Goal: Information Seeking & Learning: Check status

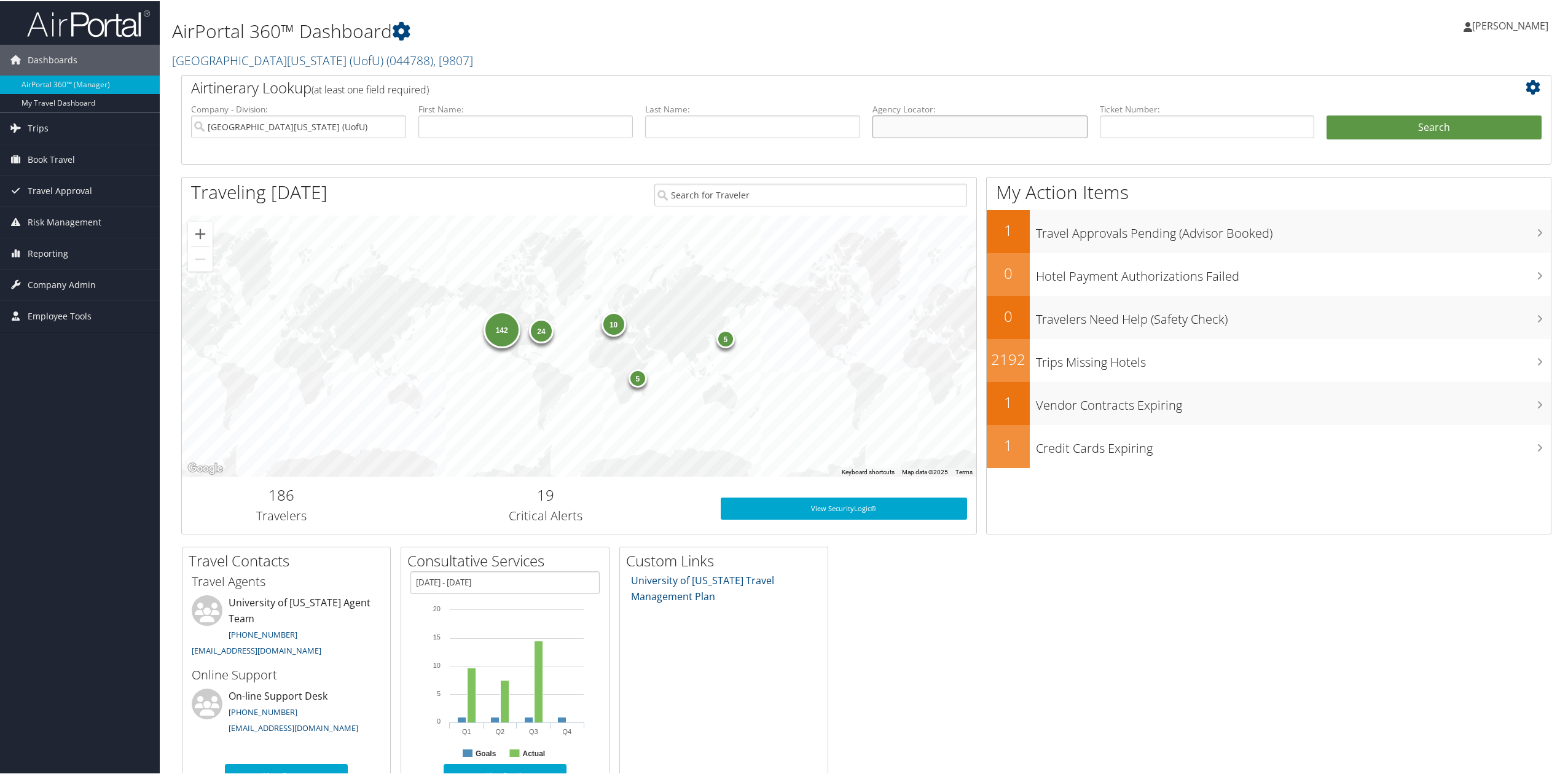
click at [1007, 121] on input "text" at bounding box center [980, 125] width 215 height 23
paste input "0067310342732"
type input "0067310342732"
click at [1361, 99] on div "Airtinerary Lookup (at least one field required)" at bounding box center [809, 88] width 1254 height 28
click at [1376, 116] on button "Search" at bounding box center [1433, 126] width 215 height 25
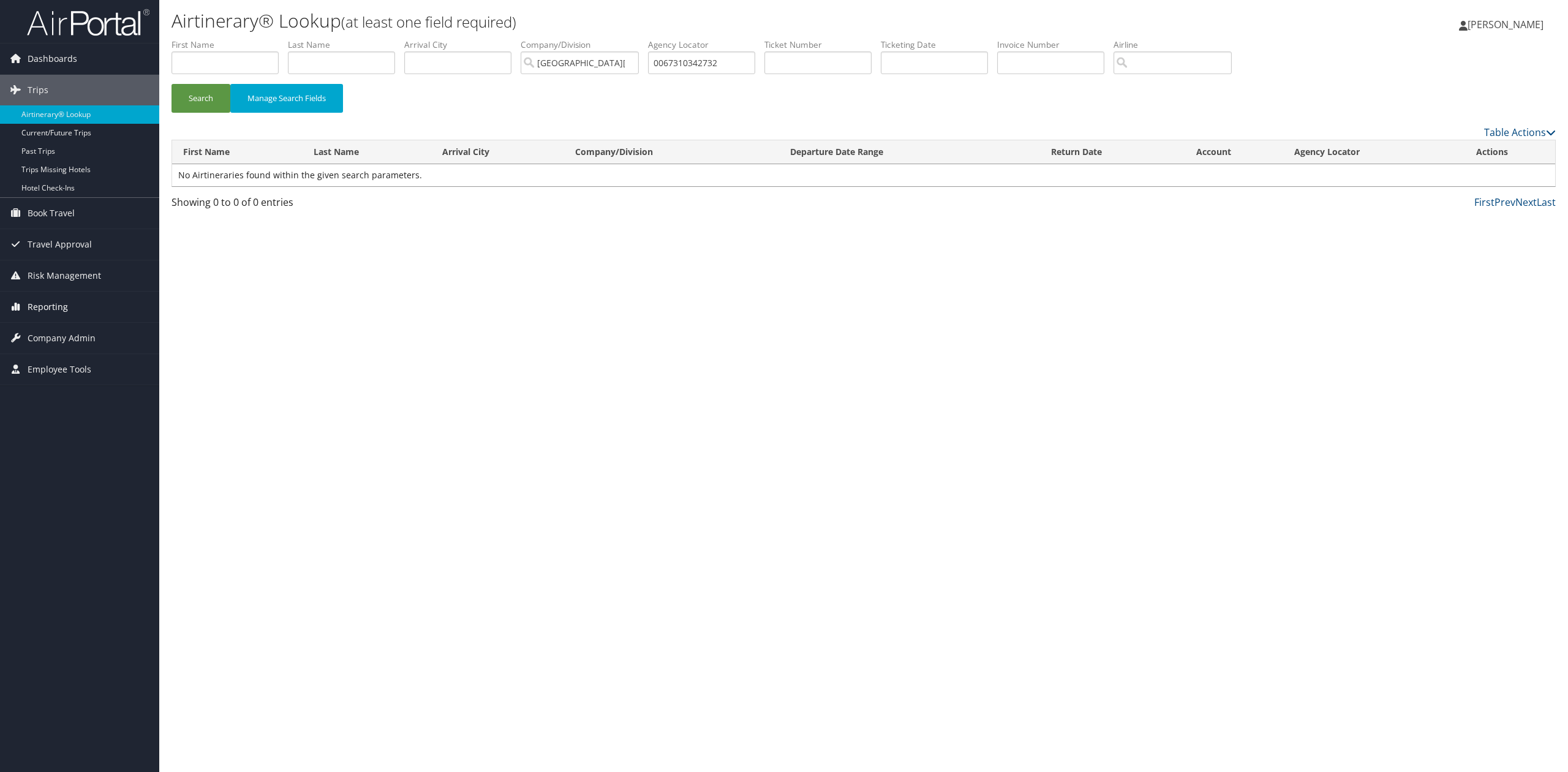
click at [50, 302] on span "Reporting" at bounding box center [48, 307] width 41 height 31
click at [62, 332] on link "Unused Tickets" at bounding box center [80, 332] width 159 height 18
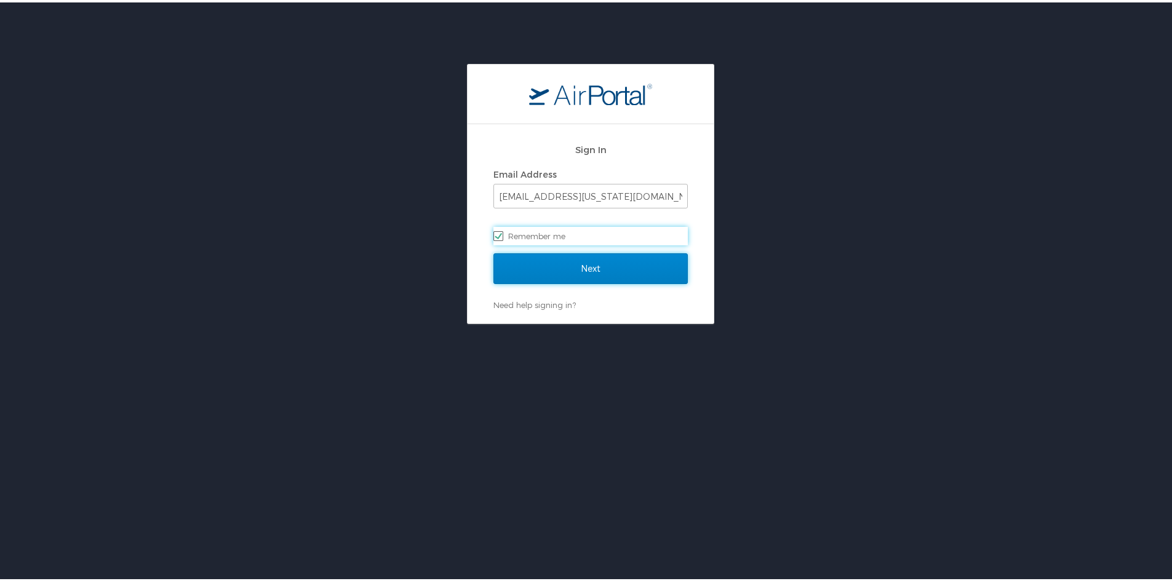
click at [621, 253] on input "Next" at bounding box center [590, 266] width 194 height 31
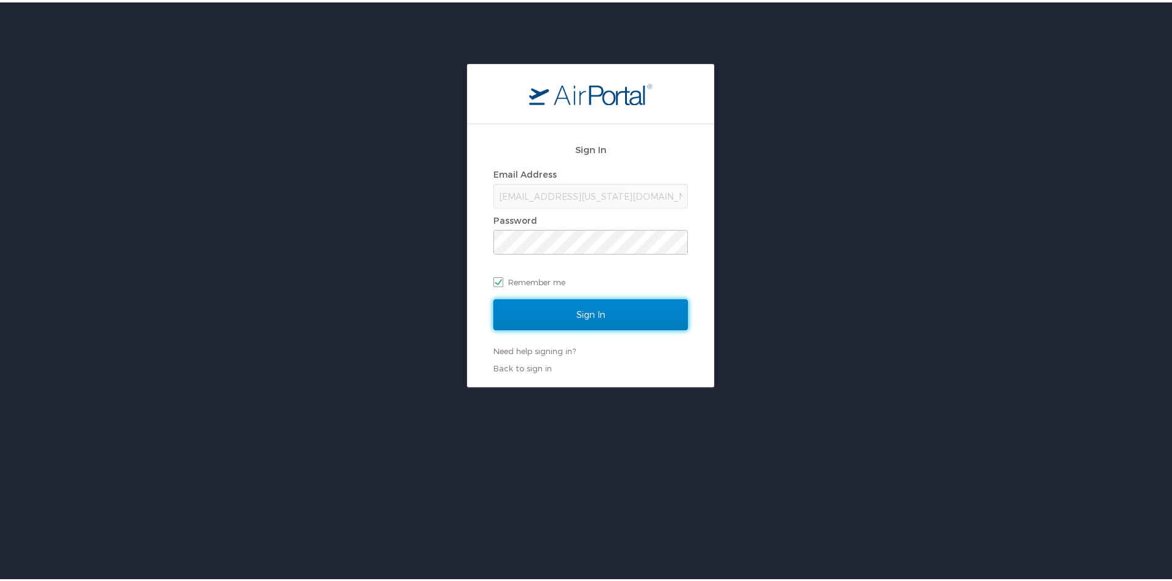
click at [601, 301] on input "Sign In" at bounding box center [590, 312] width 194 height 31
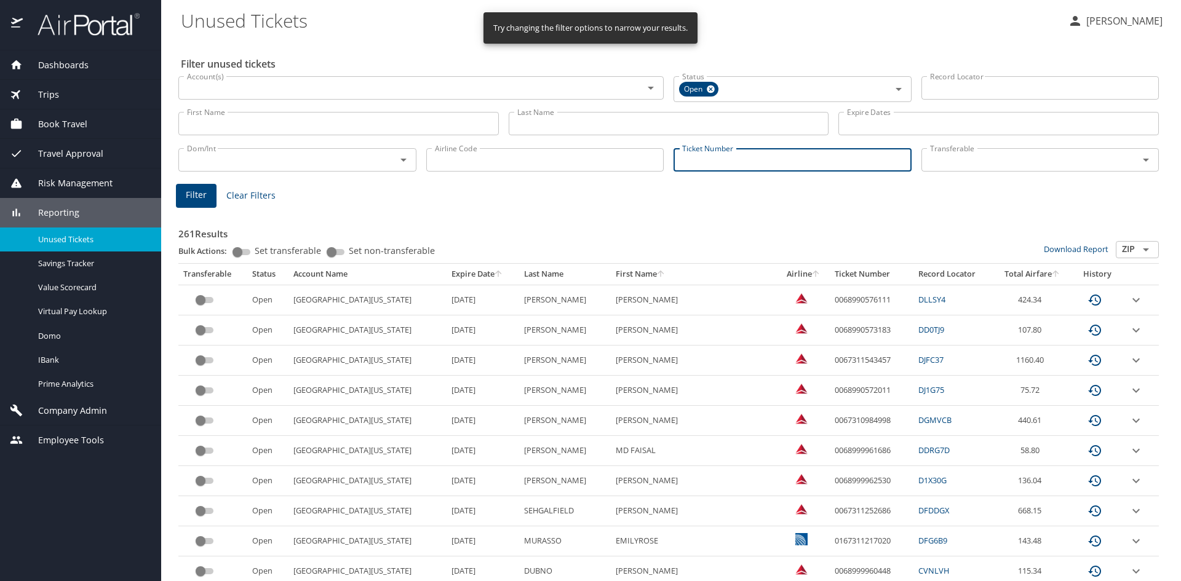
click at [746, 161] on input "Ticket Number" at bounding box center [793, 159] width 238 height 23
paste input "0067310342732"
click at [189, 185] on button "Filter" at bounding box center [196, 194] width 41 height 24
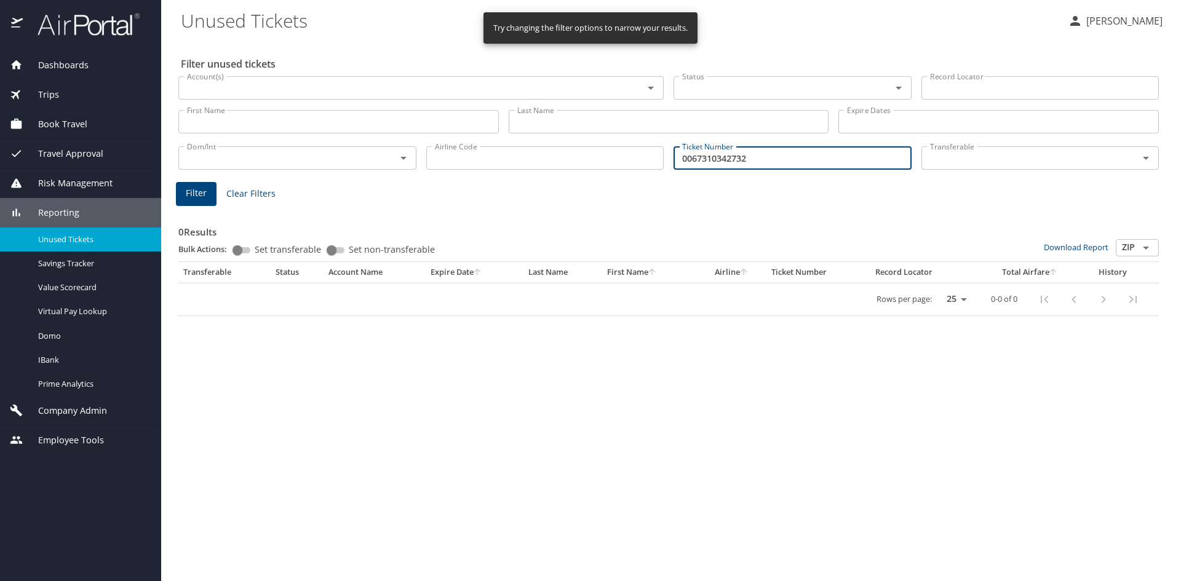
drag, startPoint x: 757, startPoint y: 152, endPoint x: 581, endPoint y: 174, distance: 177.9
click at [581, 174] on div "Dom/Int Dom/Int Airline Code Airline Code Ticket Number 0067310342732 Ticket Nu…" at bounding box center [669, 157] width 991 height 41
paste input "08661739"
click at [182, 191] on button "Filter" at bounding box center [196, 194] width 41 height 24
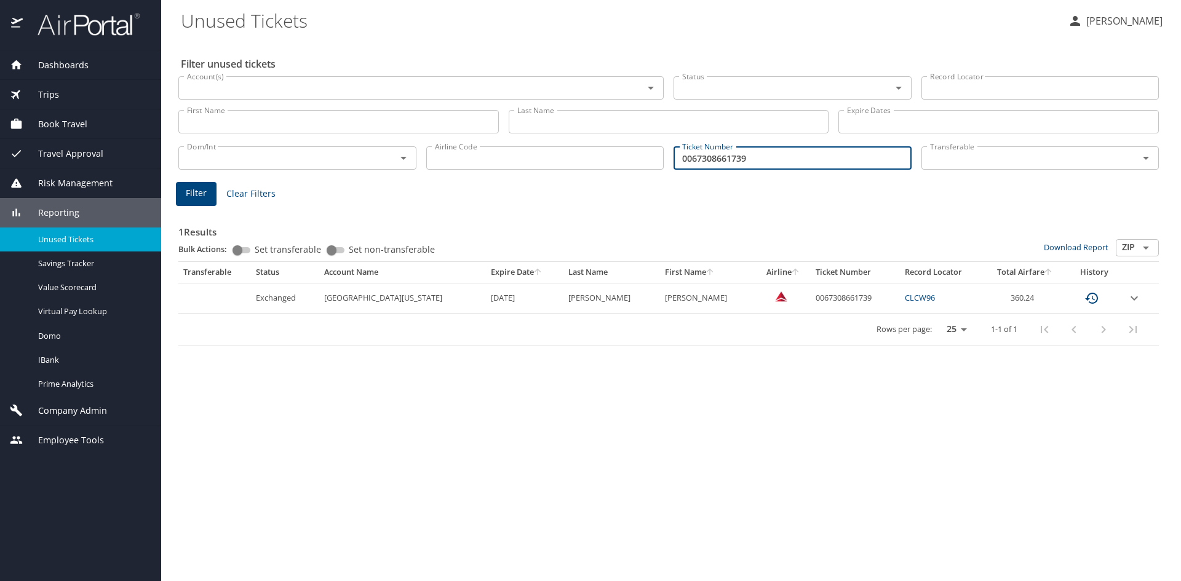
drag, startPoint x: 772, startPoint y: 157, endPoint x: 486, endPoint y: 190, distance: 287.4
click at [486, 190] on div "Filter unused tickets Account(s) Account(s) Status Status Record Locator Record…" at bounding box center [671, 310] width 981 height 542
paste input "8"
click at [186, 189] on span "Filter" at bounding box center [196, 193] width 21 height 15
drag, startPoint x: 765, startPoint y: 159, endPoint x: 649, endPoint y: 162, distance: 116.3
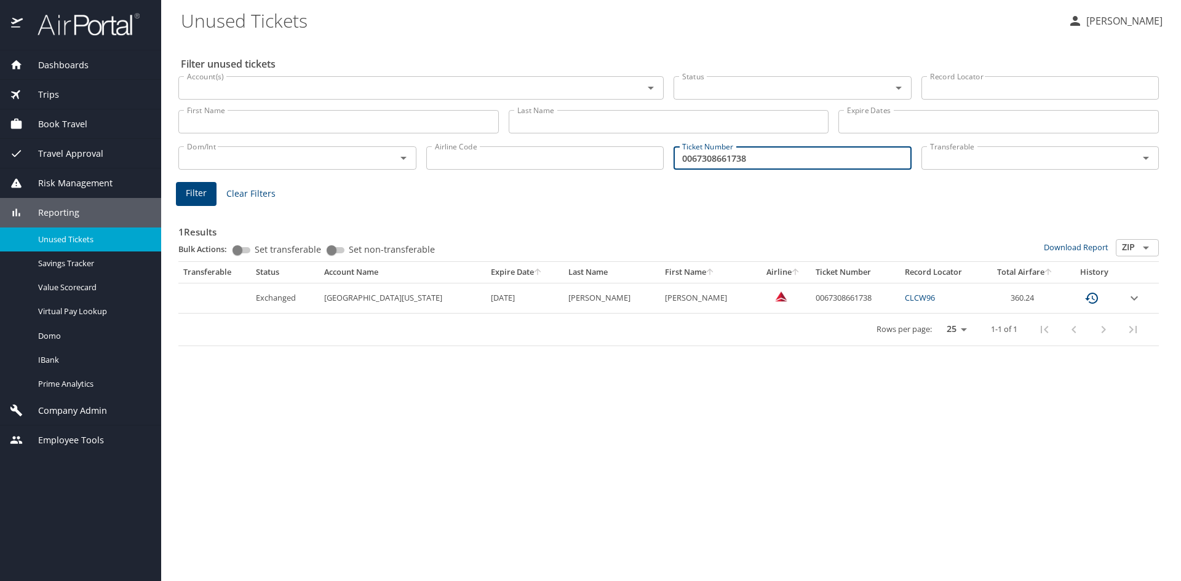
click at [649, 162] on div "Dom/Int Dom/Int Airline Code Airline Code Ticket Number 0067308661738 Ticket Nu…" at bounding box center [669, 157] width 991 height 41
paste input "10342732"
type input "0067310342732"
click at [202, 185] on button "Filter" at bounding box center [196, 194] width 41 height 24
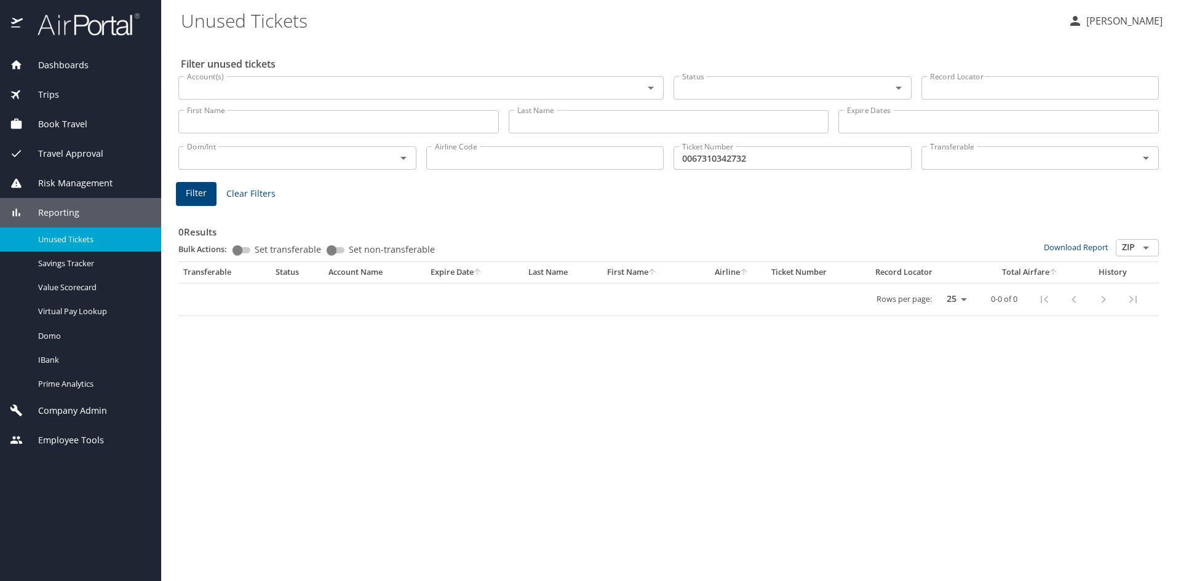
click at [54, 65] on span "Dashboards" at bounding box center [56, 65] width 66 height 14
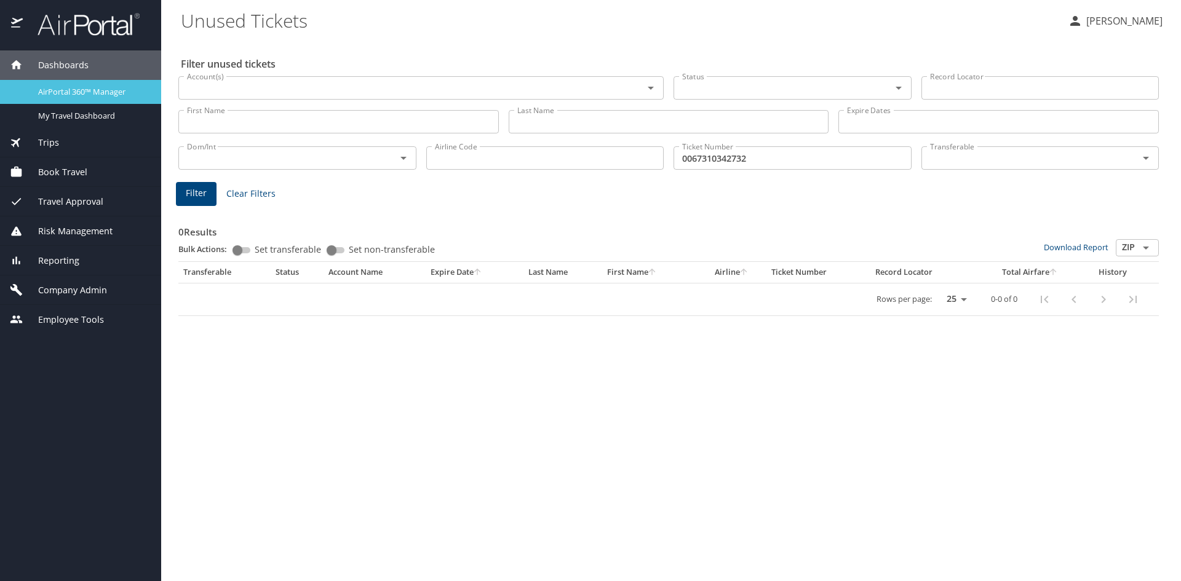
click at [60, 86] on span "AirPortal 360™ Manager" at bounding box center [92, 92] width 108 height 12
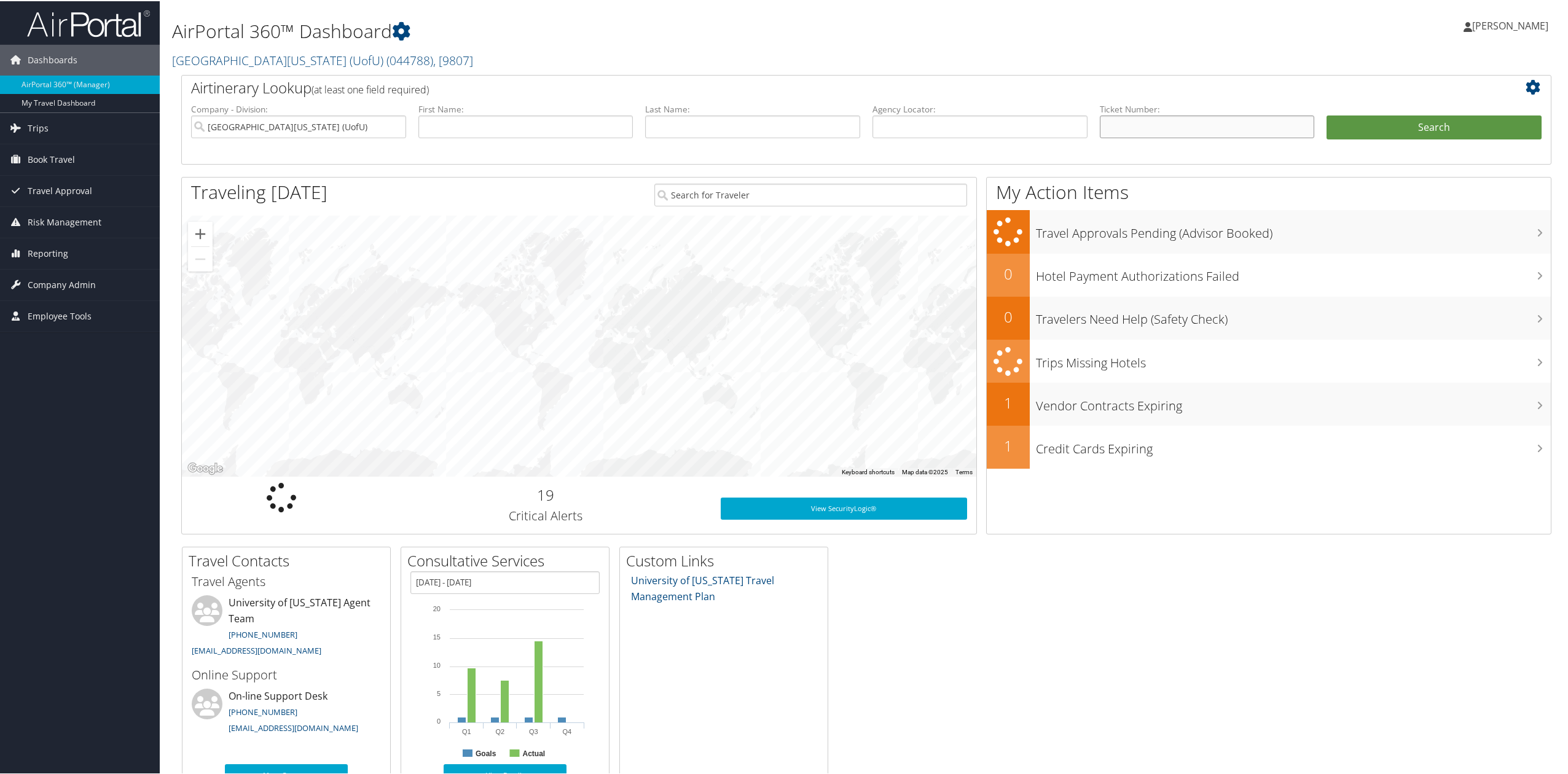
click at [1244, 126] on input "text" at bounding box center [1206, 125] width 215 height 23
click at [917, 132] on input "text" at bounding box center [980, 125] width 215 height 23
type input "0067310342732"
click at [1326, 114] on button "Search" at bounding box center [1433, 126] width 215 height 25
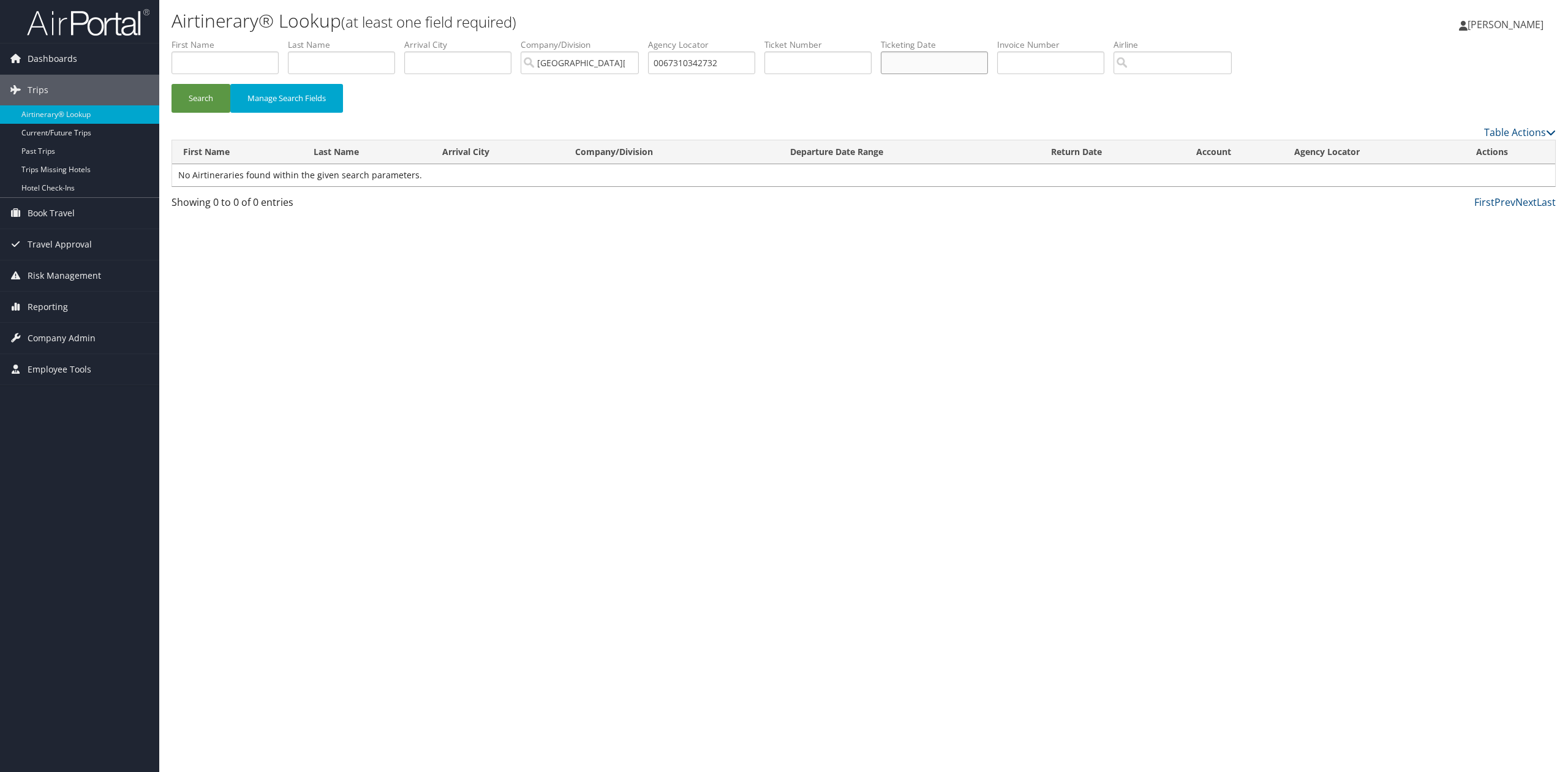
click at [931, 60] on input "text" at bounding box center [935, 63] width 108 height 23
drag, startPoint x: 730, startPoint y: 62, endPoint x: 564, endPoint y: 79, distance: 166.9
click at [564, 39] on ul "First Name Last Name Departure City Arrival City Company/Division [GEOGRAPHIC_D…" at bounding box center [863, 39] width 1385 height 0
drag, startPoint x: 846, startPoint y: 60, endPoint x: 706, endPoint y: 104, distance: 146.8
click at [846, 60] on input "text" at bounding box center [818, 63] width 108 height 23
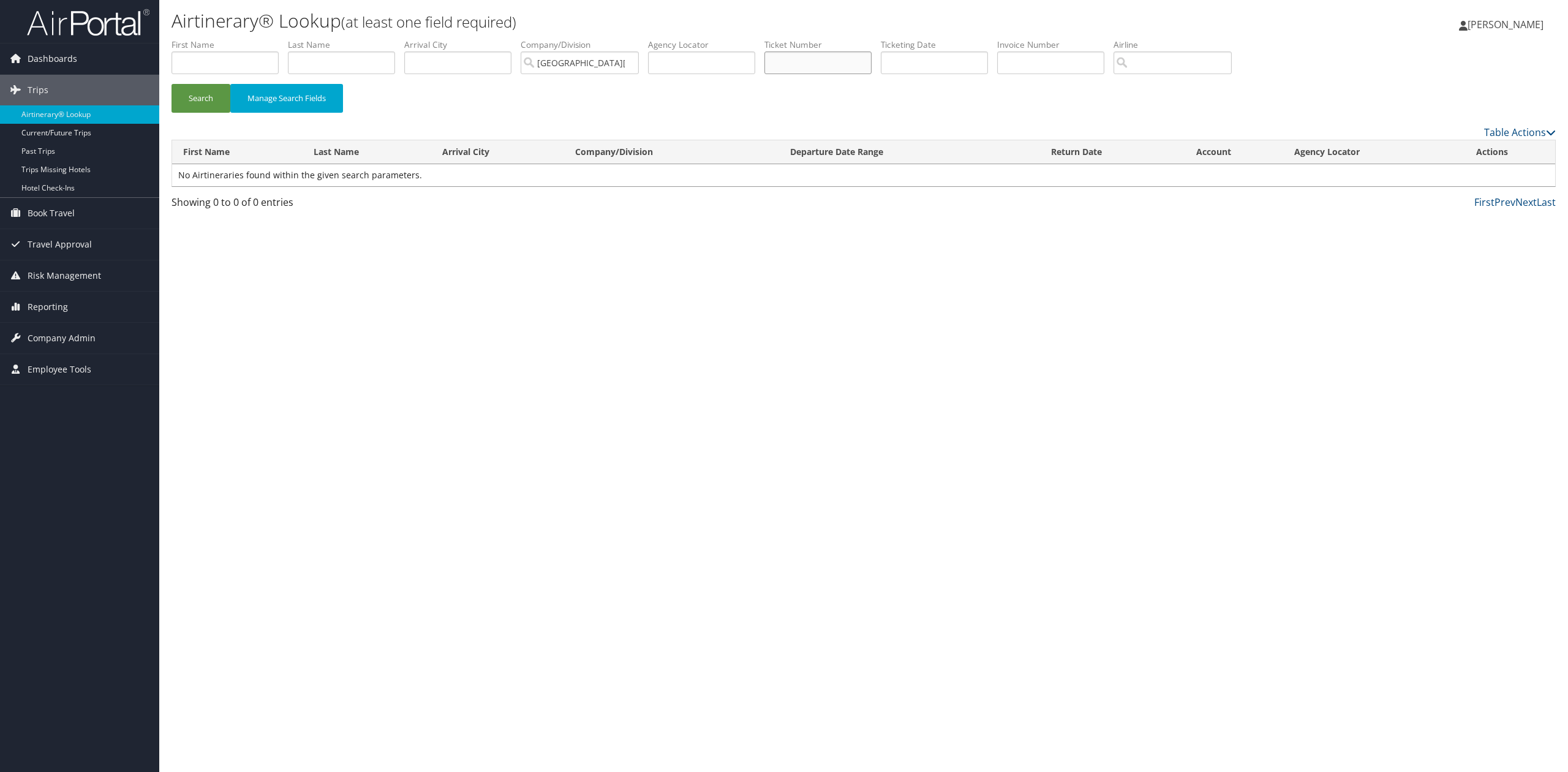
paste input "0067310342732"
type input "0067310342732"
click at [212, 102] on button "Search" at bounding box center [200, 98] width 59 height 29
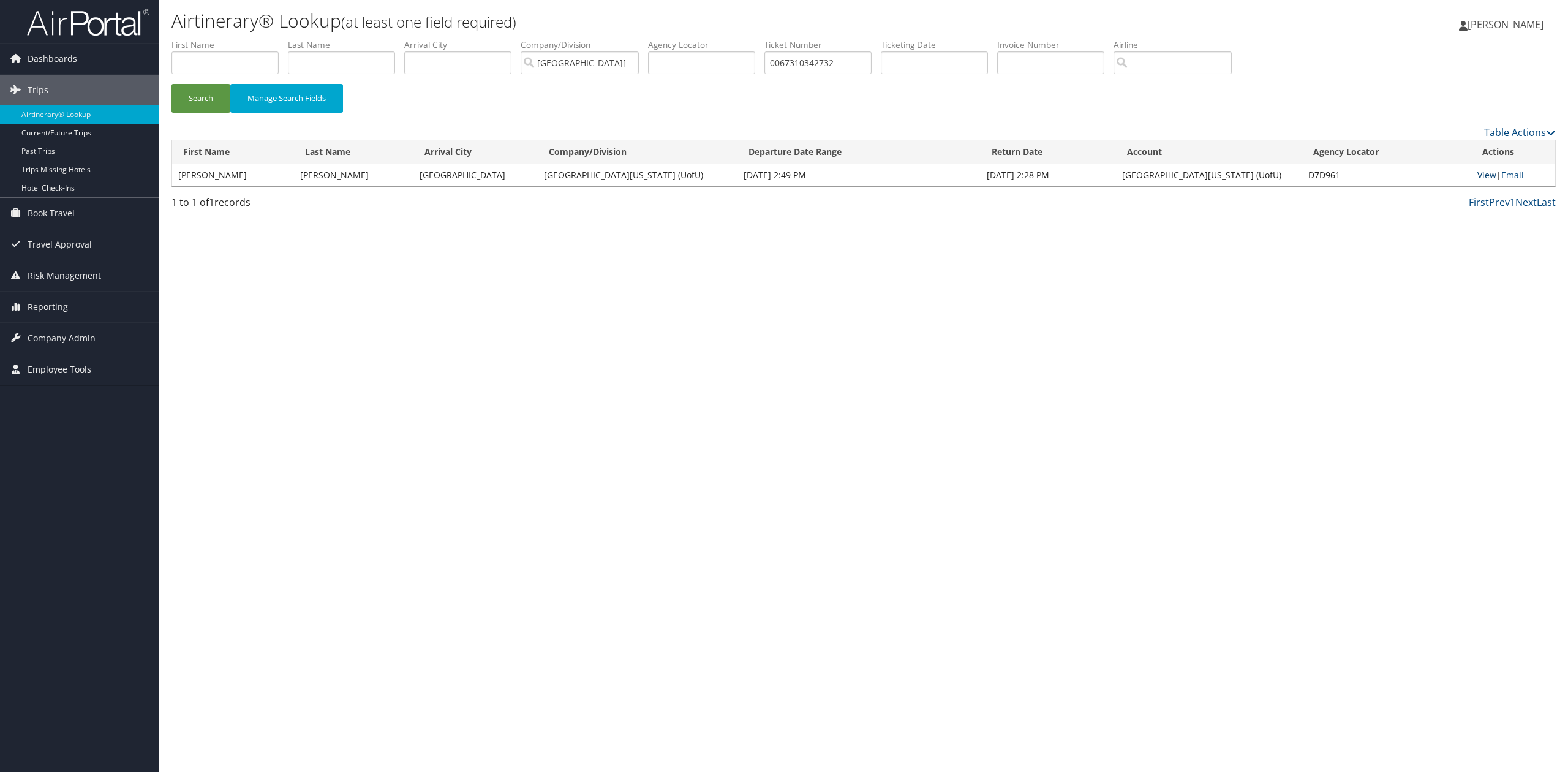
click at [1478, 174] on link "View" at bounding box center [1486, 175] width 19 height 12
click at [1478, 169] on link "View" at bounding box center [1486, 175] width 19 height 12
drag, startPoint x: 854, startPoint y: 67, endPoint x: 493, endPoint y: 74, distance: 361.1
click at [586, 39] on ul "First Name Last Name Departure City Arrival City Company/Division University Of…" at bounding box center [863, 39] width 1385 height 0
click at [186, 95] on button "Search" at bounding box center [200, 98] width 59 height 29
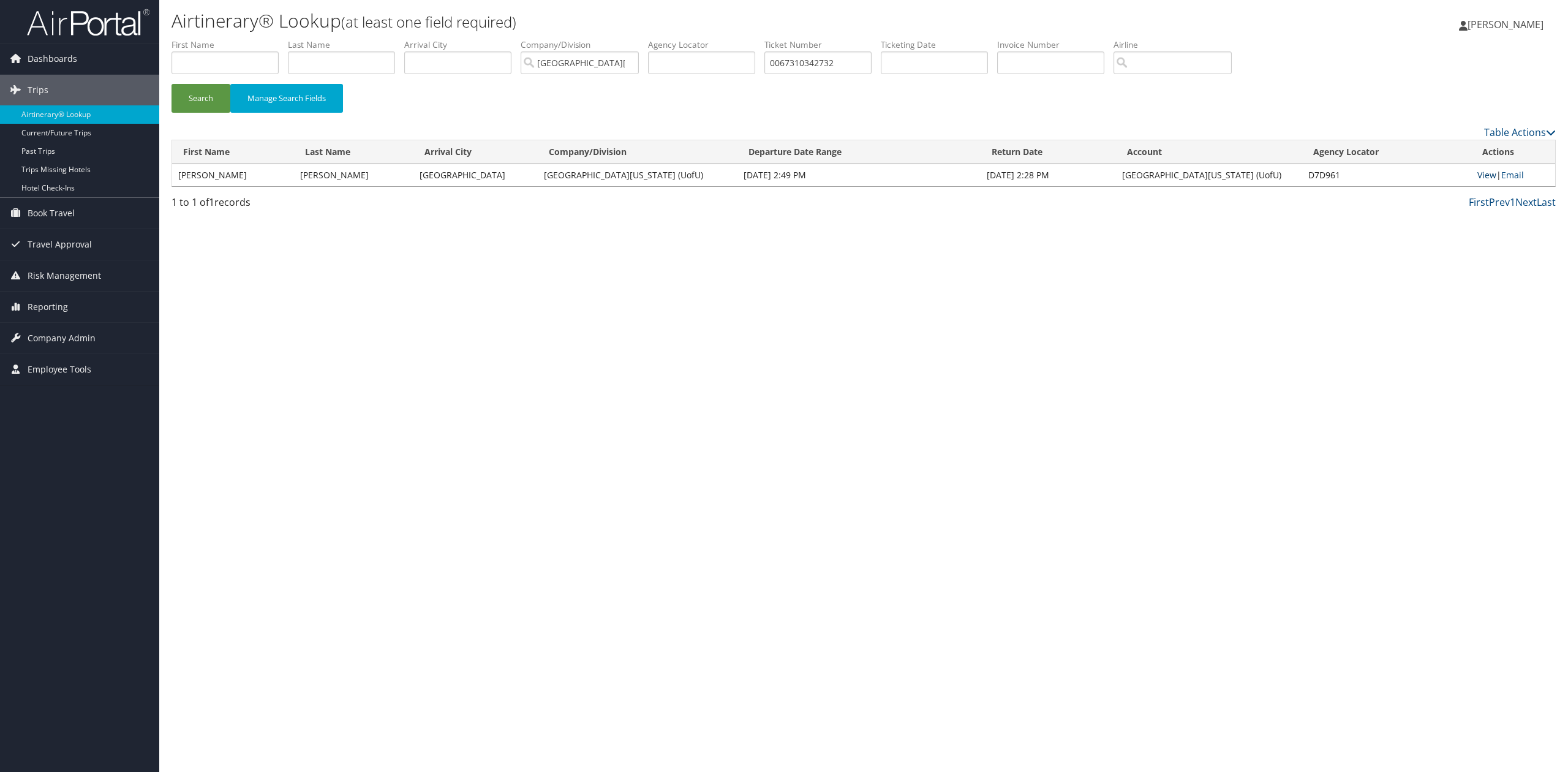
click at [1477, 172] on link "View" at bounding box center [1486, 175] width 19 height 12
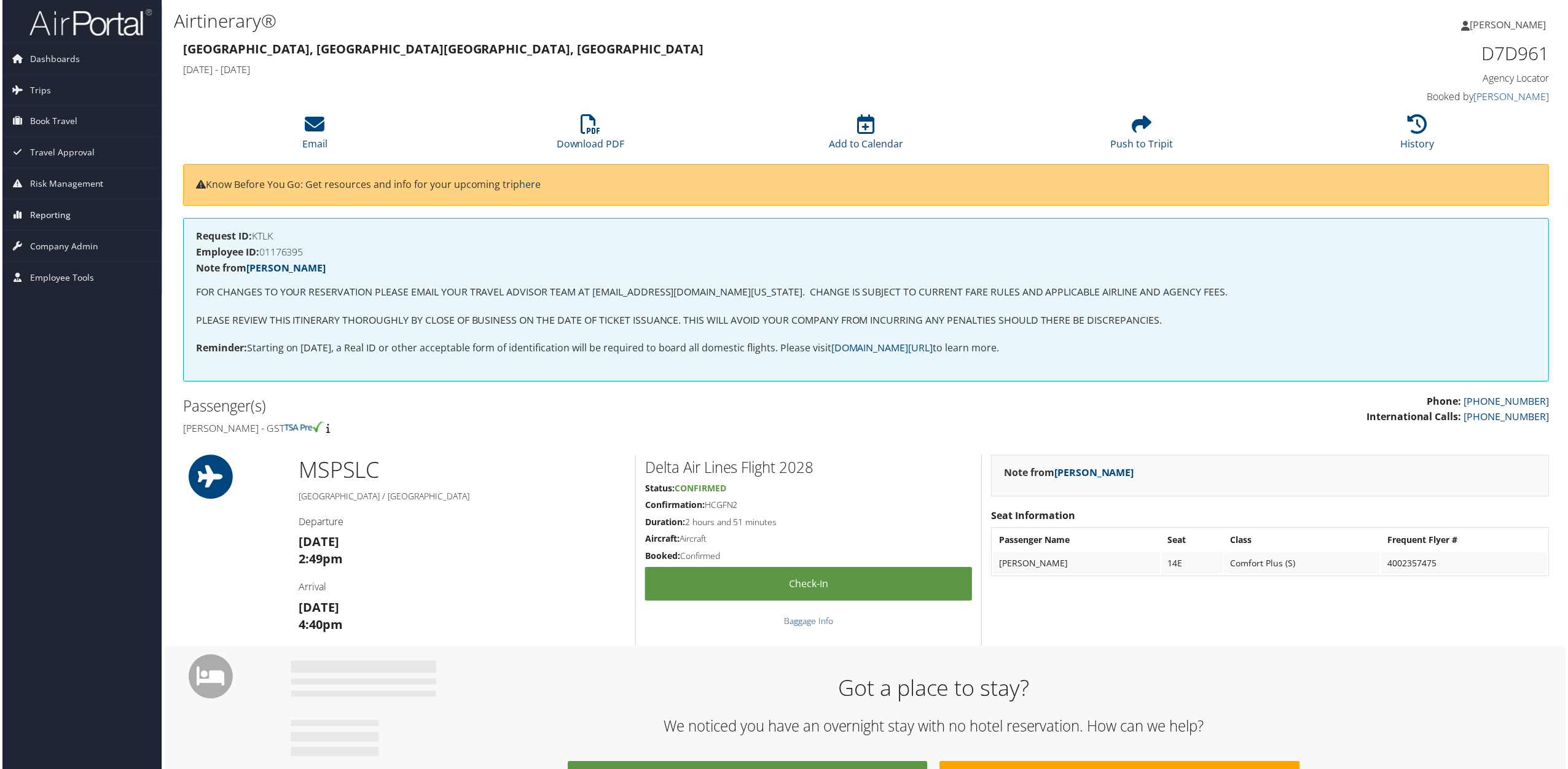
click at [52, 217] on span "Reporting" at bounding box center [48, 216] width 41 height 31
click at [65, 240] on link "Unused Tickets" at bounding box center [80, 240] width 160 height 18
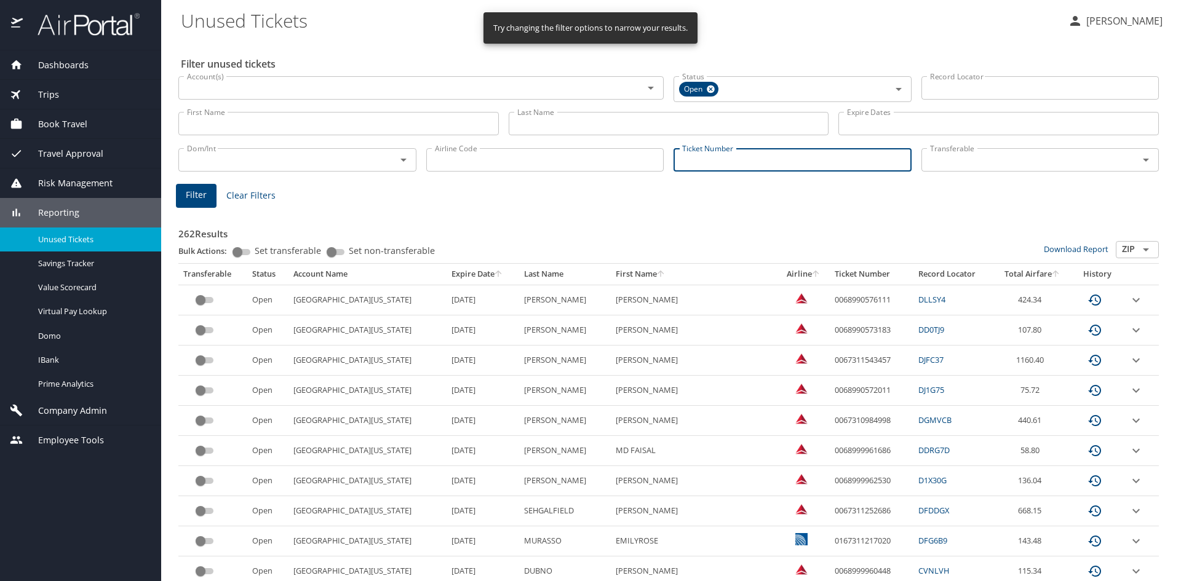
drag, startPoint x: 770, startPoint y: 162, endPoint x: 484, endPoint y: 185, distance: 287.6
click at [769, 162] on input "Ticket Number" at bounding box center [793, 159] width 238 height 23
paste input "0067310342732"
click at [198, 194] on span "Filter" at bounding box center [196, 193] width 21 height 15
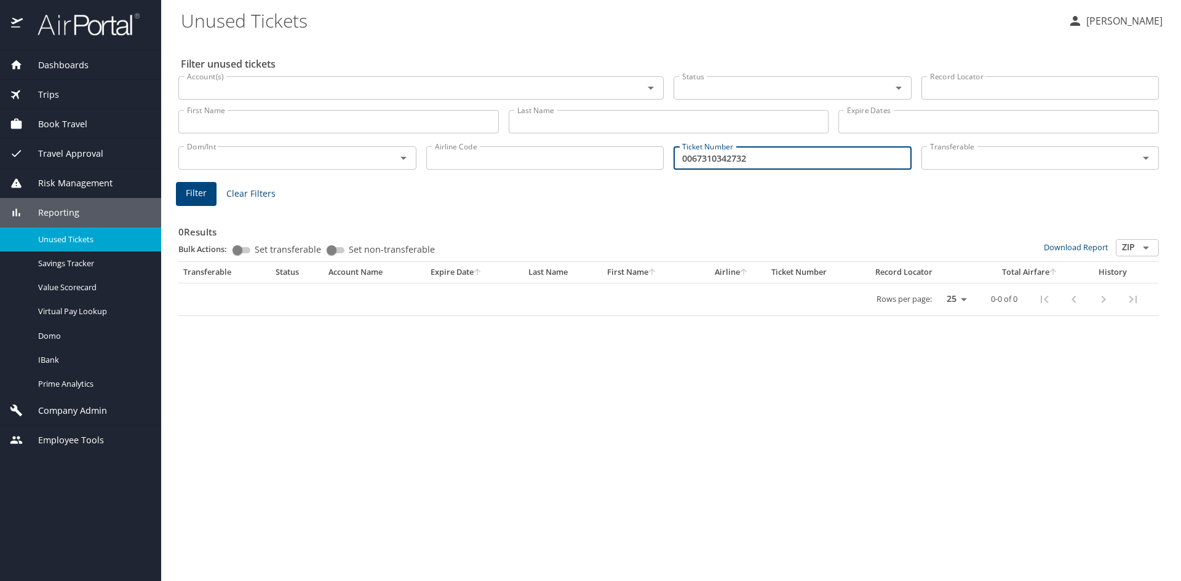
drag, startPoint x: 823, startPoint y: 166, endPoint x: 577, endPoint y: 169, distance: 246.1
click at [577, 169] on div "Dom/Int Dom/Int Airline Code Airline Code Ticket Number 0067310342732 Ticket Nu…" at bounding box center [669, 157] width 991 height 41
type input "0067310984892"
click at [193, 197] on span "Filter" at bounding box center [196, 193] width 21 height 15
click at [208, 193] on button "Filter" at bounding box center [196, 194] width 41 height 24
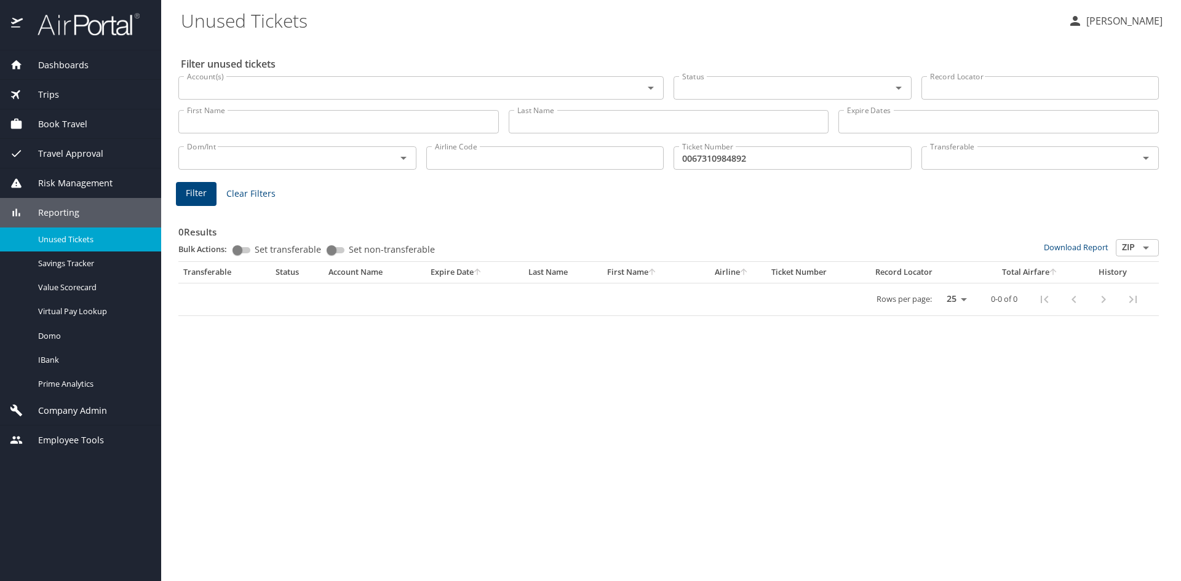
click at [908, 75] on div "Status Status" at bounding box center [793, 86] width 238 height 31
click at [900, 85] on icon "Open" at bounding box center [899, 88] width 15 height 15
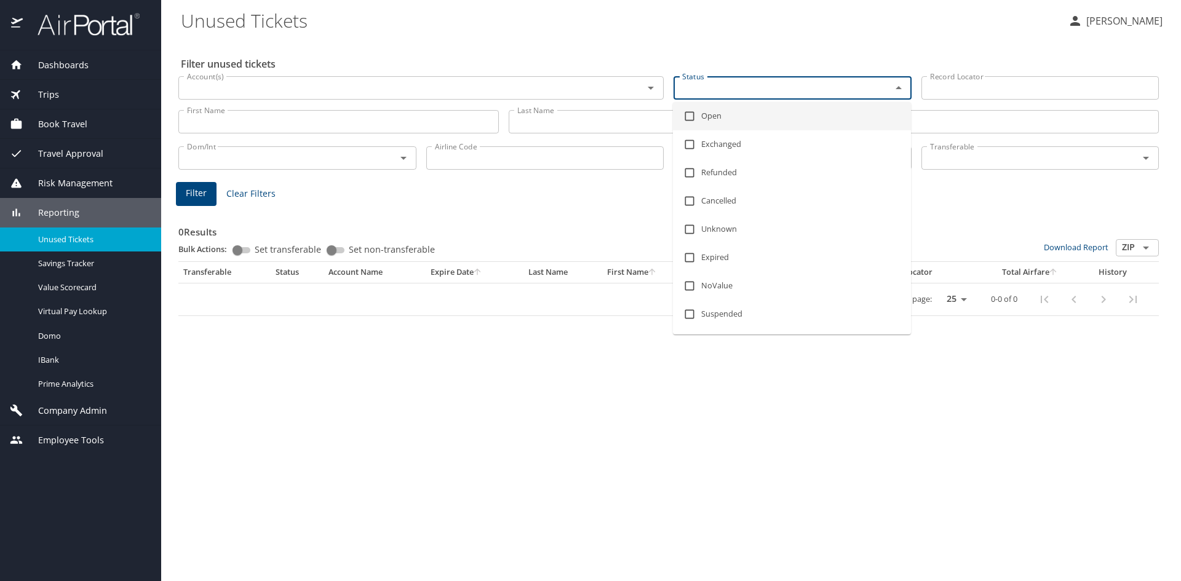
click at [734, 116] on li "Open" at bounding box center [792, 116] width 238 height 28
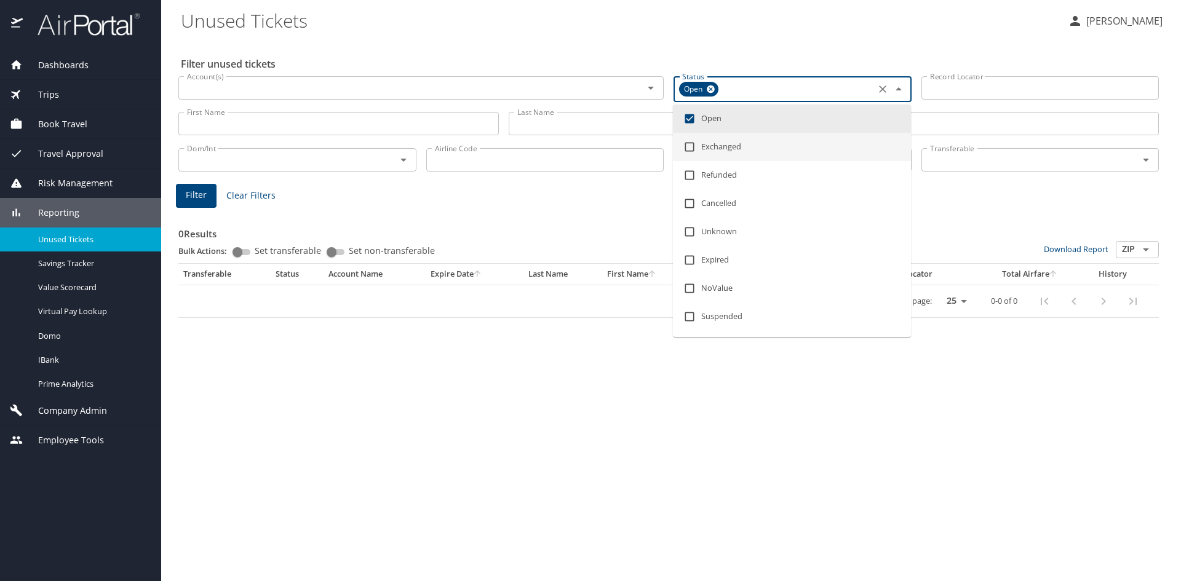
click at [724, 129] on li "Open" at bounding box center [792, 119] width 238 height 28
checkbox input "false"
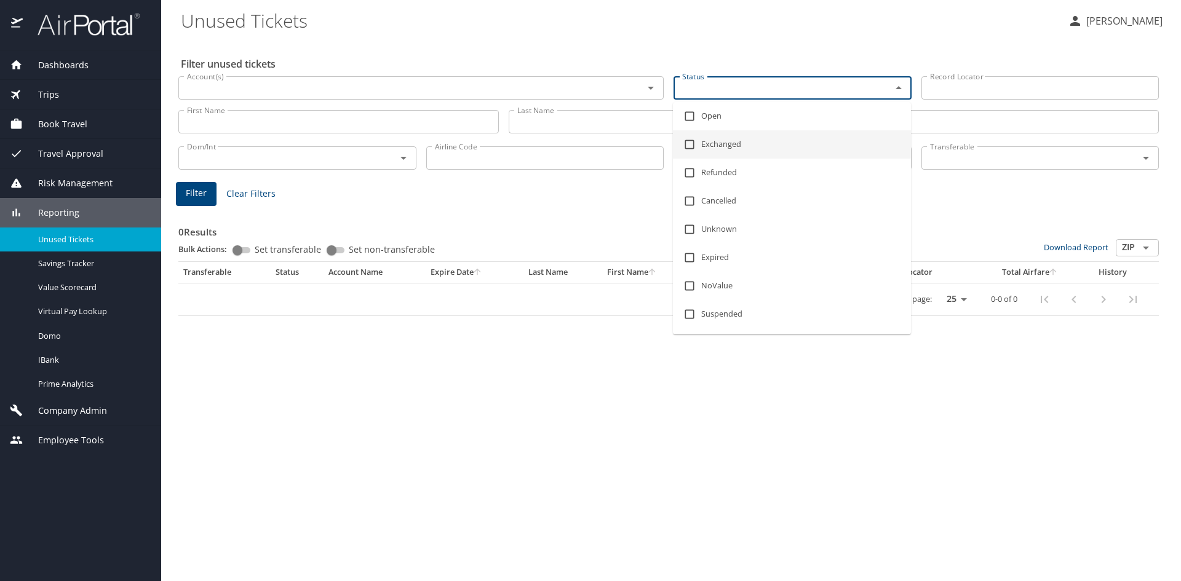
click at [723, 153] on li "Exchanged" at bounding box center [792, 144] width 238 height 28
checkbox input "true"
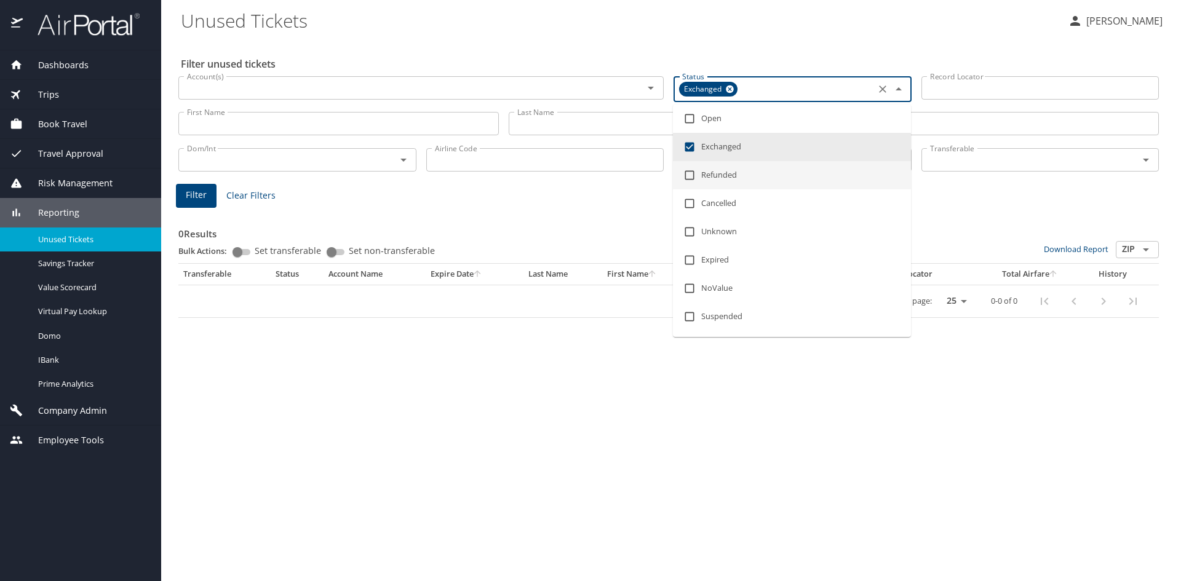
click at [722, 172] on li "Refunded" at bounding box center [792, 175] width 238 height 28
checkbox input "true"
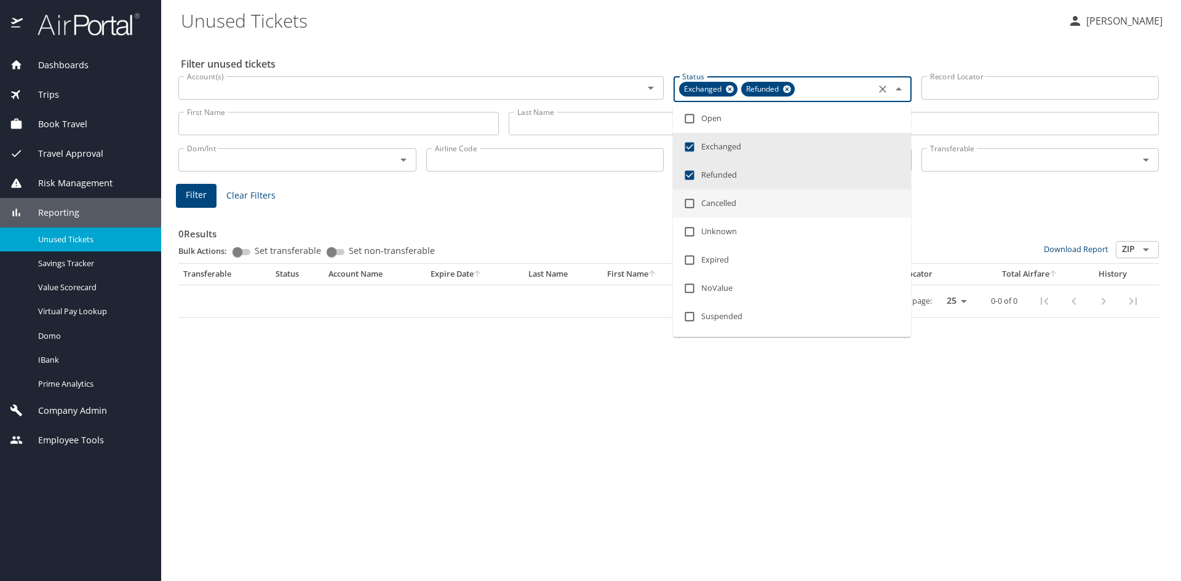
click at [721, 207] on li "Cancelled" at bounding box center [792, 204] width 238 height 28
checkbox input "true"
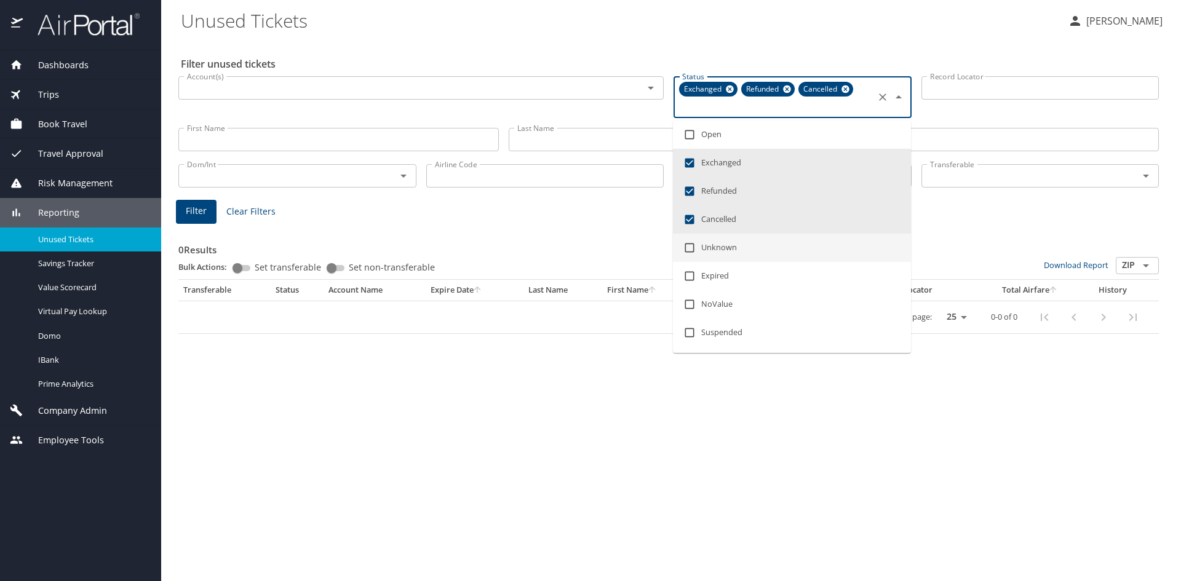
click at [720, 239] on li "Unknown" at bounding box center [792, 248] width 238 height 28
checkbox input "true"
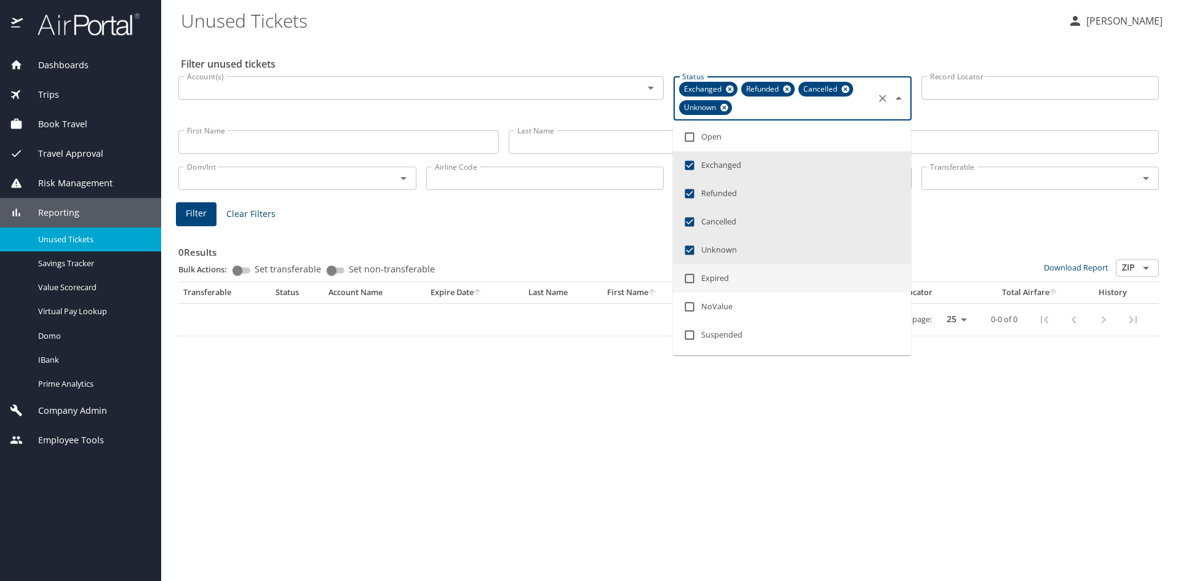
click at [719, 279] on li "Expired" at bounding box center [792, 279] width 238 height 28
checkbox input "true"
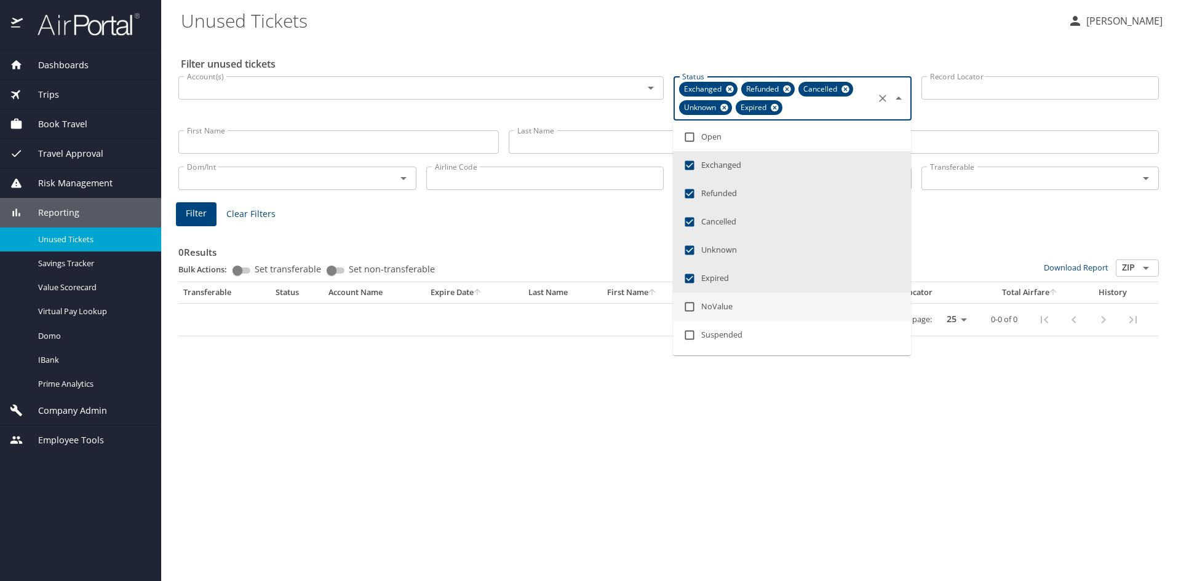
click at [719, 315] on li "NoValue" at bounding box center [792, 307] width 238 height 28
checkbox input "true"
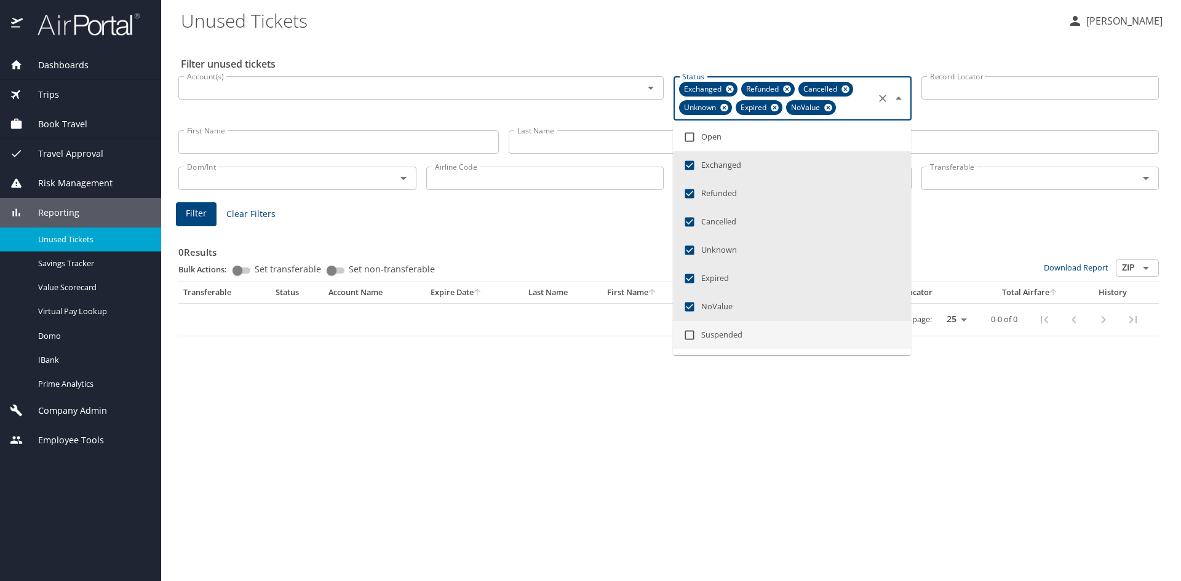
click at [721, 331] on li "Suspended" at bounding box center [792, 335] width 238 height 28
checkbox input "true"
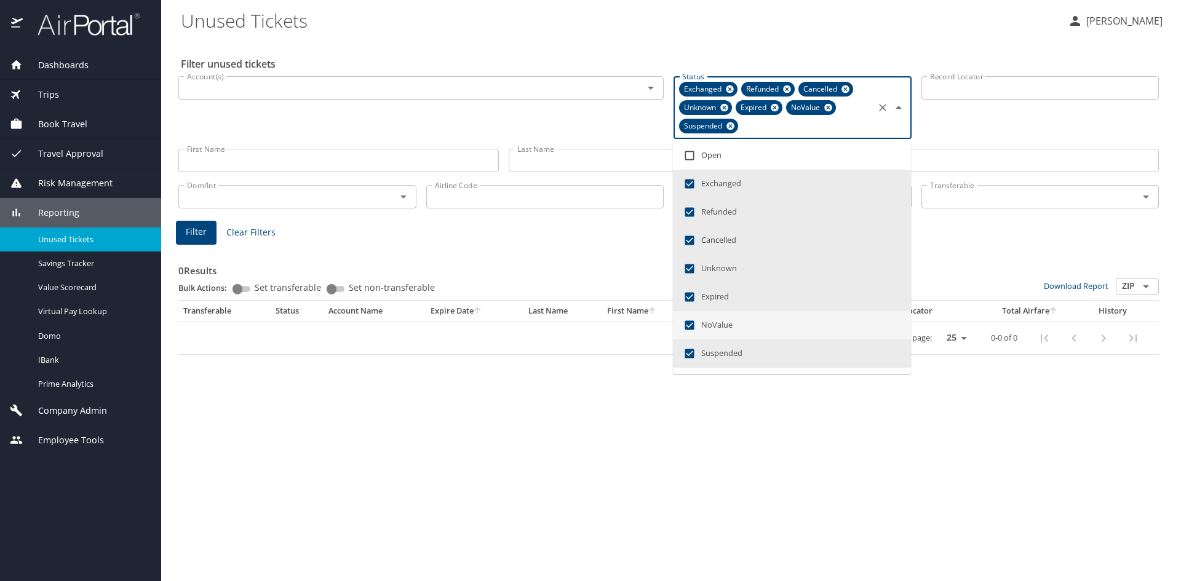
click at [202, 234] on span "Filter" at bounding box center [196, 232] width 21 height 15
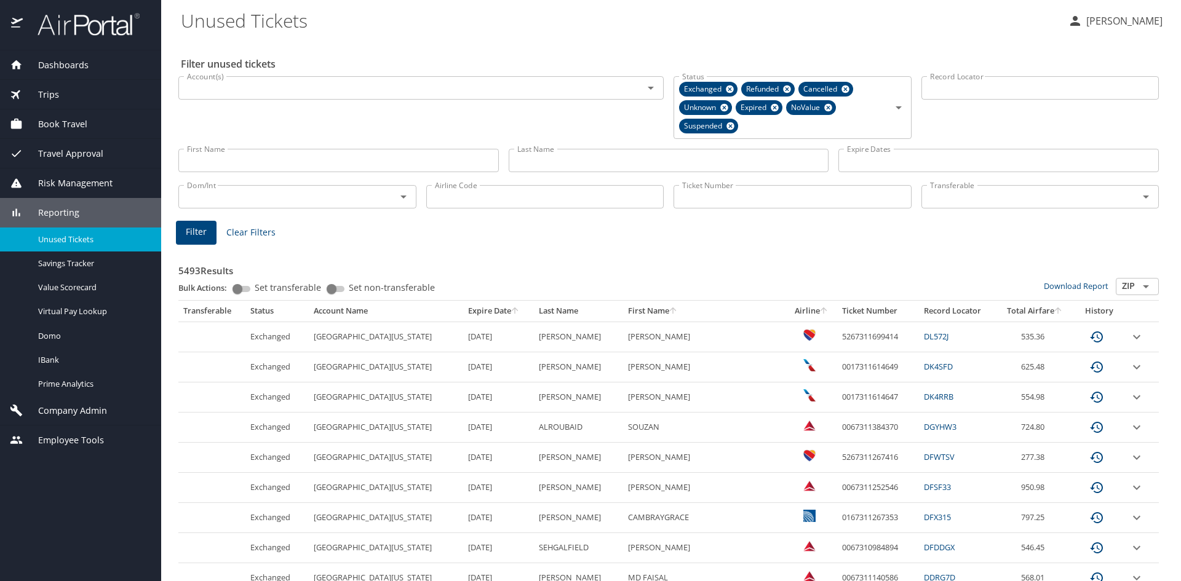
click at [792, 205] on input "Ticket Number" at bounding box center [793, 196] width 238 height 23
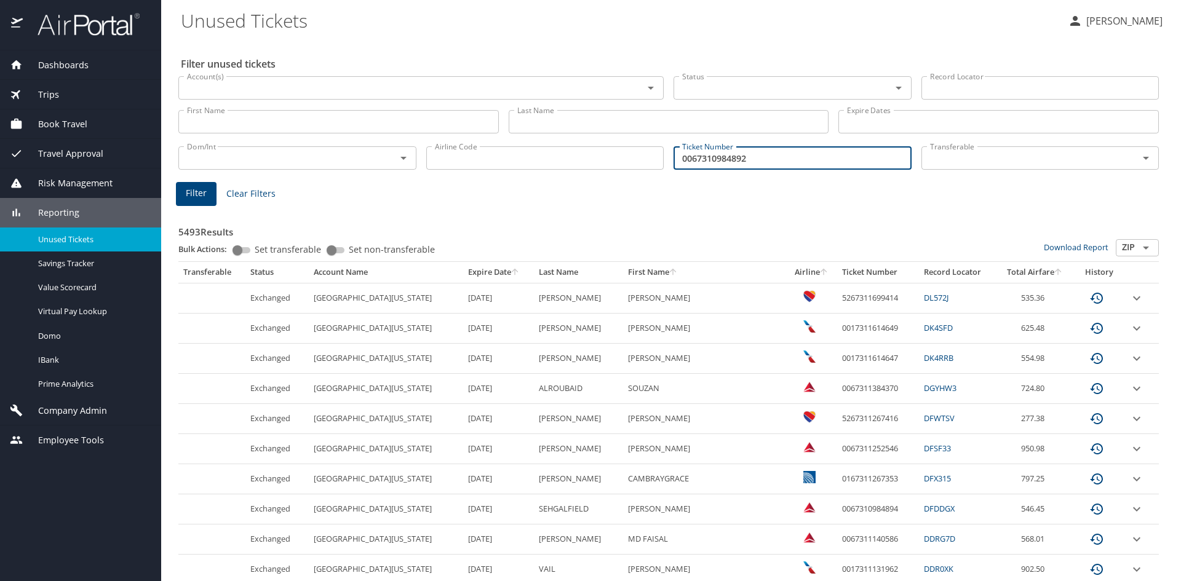
type input "0067310984892"
click at [197, 198] on span "Filter" at bounding box center [196, 193] width 21 height 15
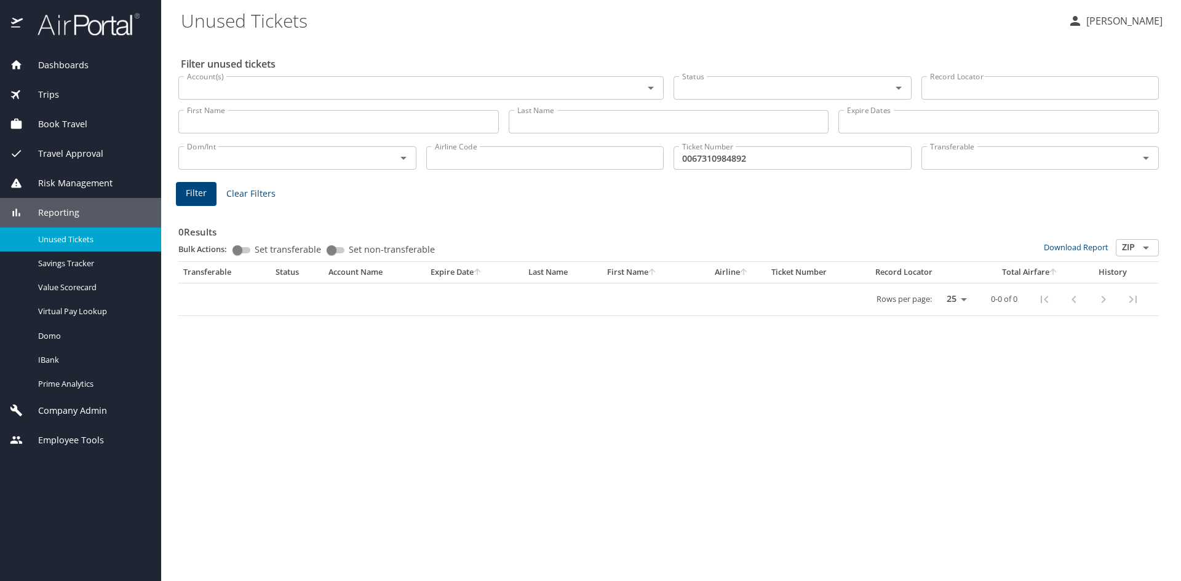
click at [760, 94] on input "Status" at bounding box center [774, 88] width 194 height 16
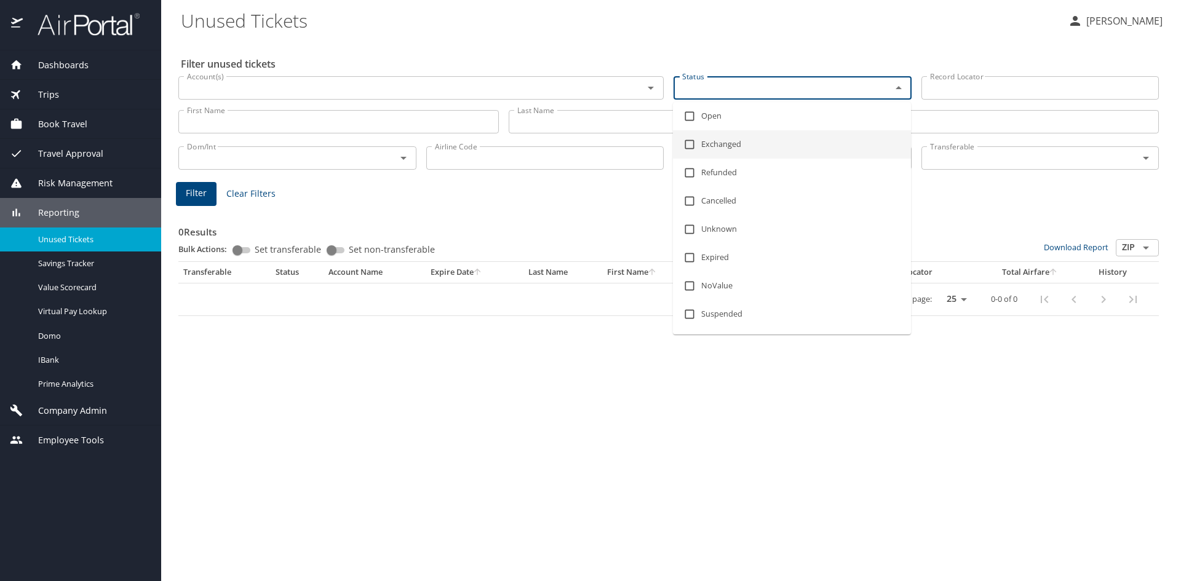
click at [728, 140] on li "Exchanged" at bounding box center [792, 144] width 238 height 28
checkbox input "true"
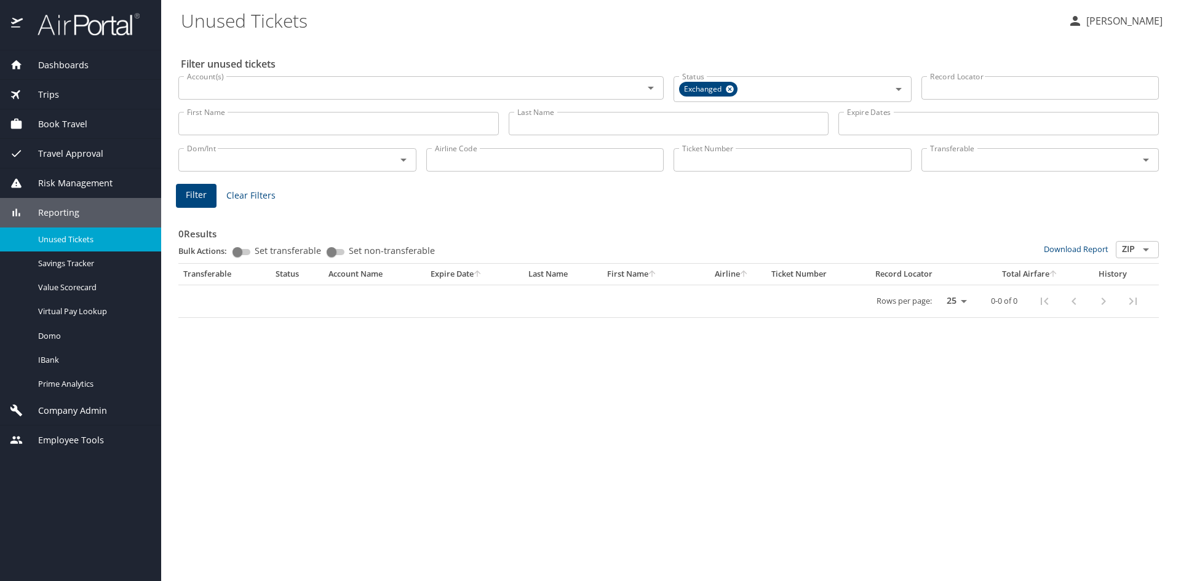
click at [564, 202] on div "0 Results Bulk Actions: Set transferable Set non-transferable Download Report Z…" at bounding box center [669, 262] width 991 height 122
click at [710, 148] on input "Ticket Number" at bounding box center [793, 159] width 238 height 23
click at [605, 209] on div "0 Results Bulk Actions: Set transferable Set non-transferable Download Report Z…" at bounding box center [669, 262] width 991 height 122
click at [822, 154] on input "Ticket Number" at bounding box center [793, 159] width 238 height 23
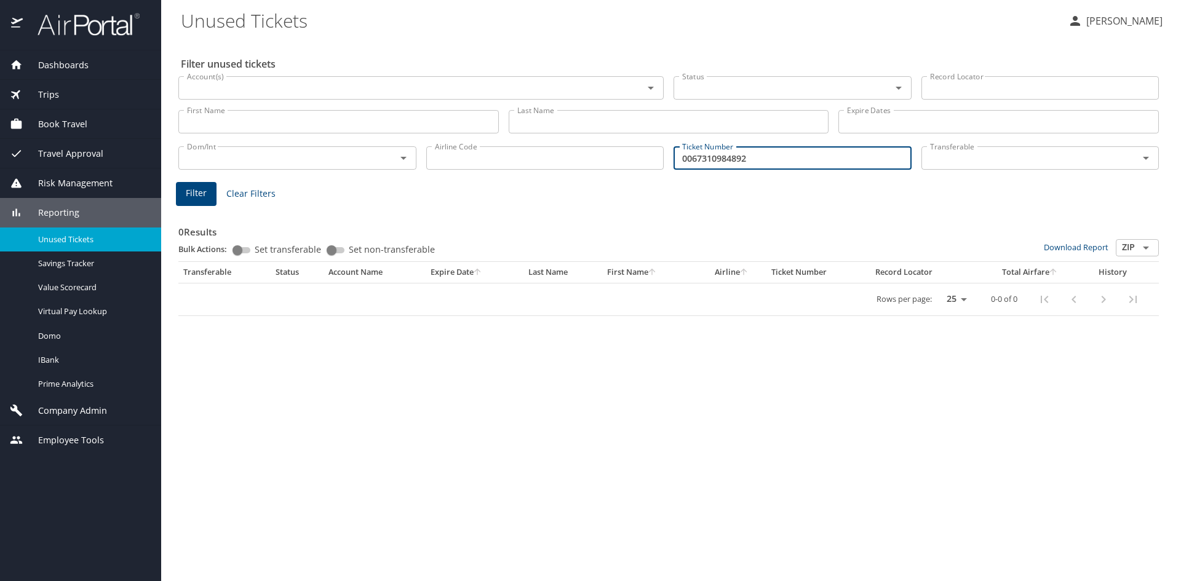
type input "0067310984892"
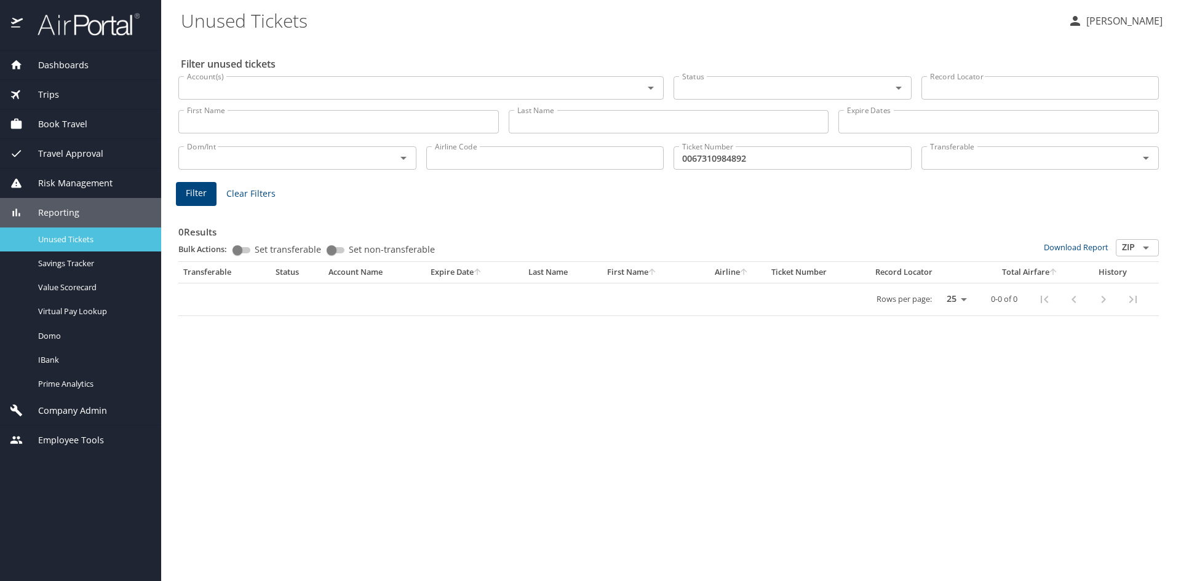
click at [76, 231] on link "Unused Tickets" at bounding box center [80, 240] width 161 height 24
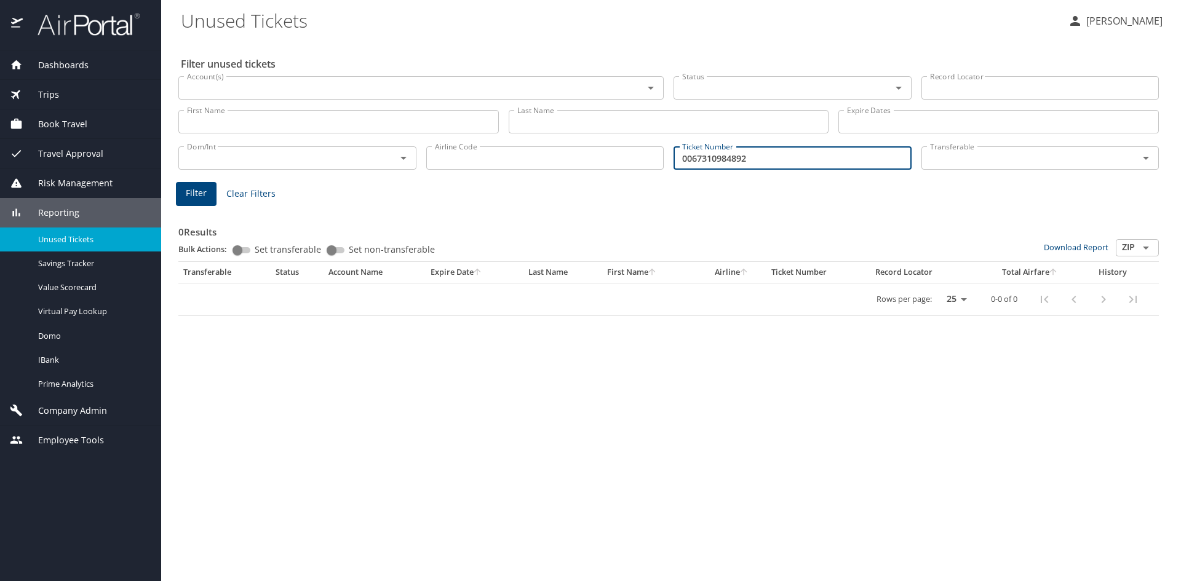
drag, startPoint x: 776, startPoint y: 156, endPoint x: 477, endPoint y: 186, distance: 300.6
click at [477, 186] on div "Filter unused tickets Account(s) Account(s) Status Status Record Locator Record…" at bounding box center [671, 310] width 981 height 542
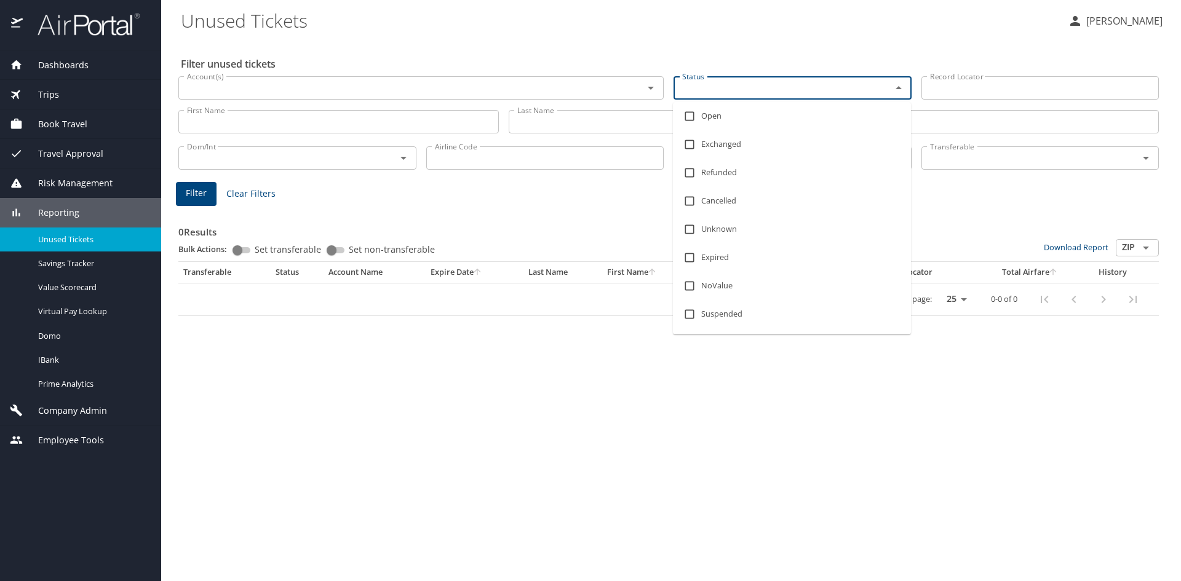
click at [828, 87] on input "Status" at bounding box center [774, 88] width 194 height 16
click at [725, 122] on li "Open" at bounding box center [792, 116] width 238 height 28
checkbox input "true"
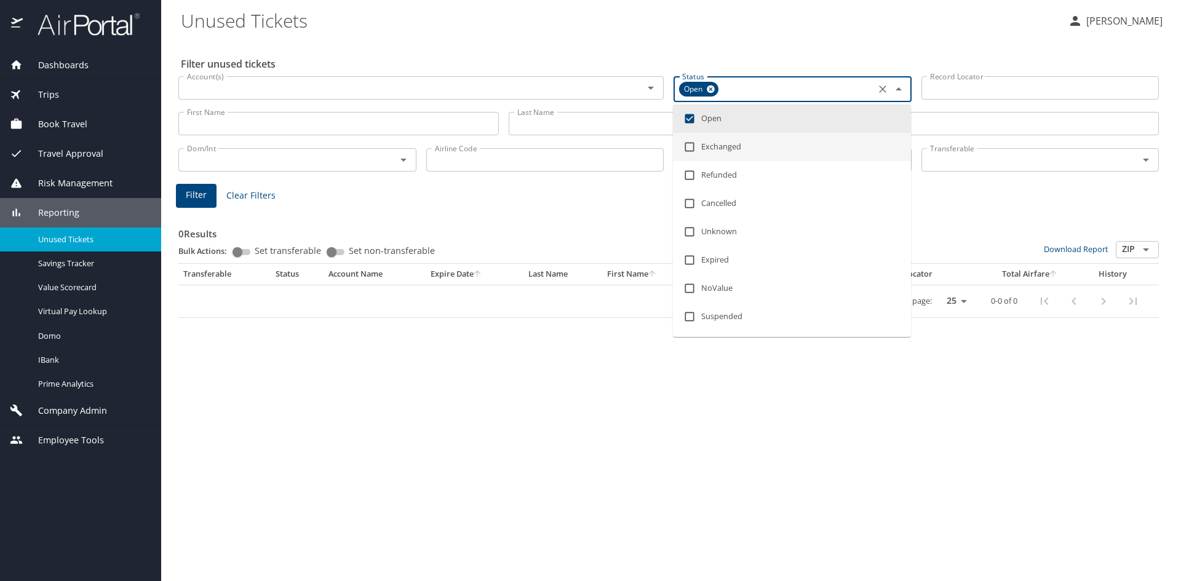
click at [723, 140] on li "Exchanged" at bounding box center [792, 147] width 238 height 28
checkbox input "true"
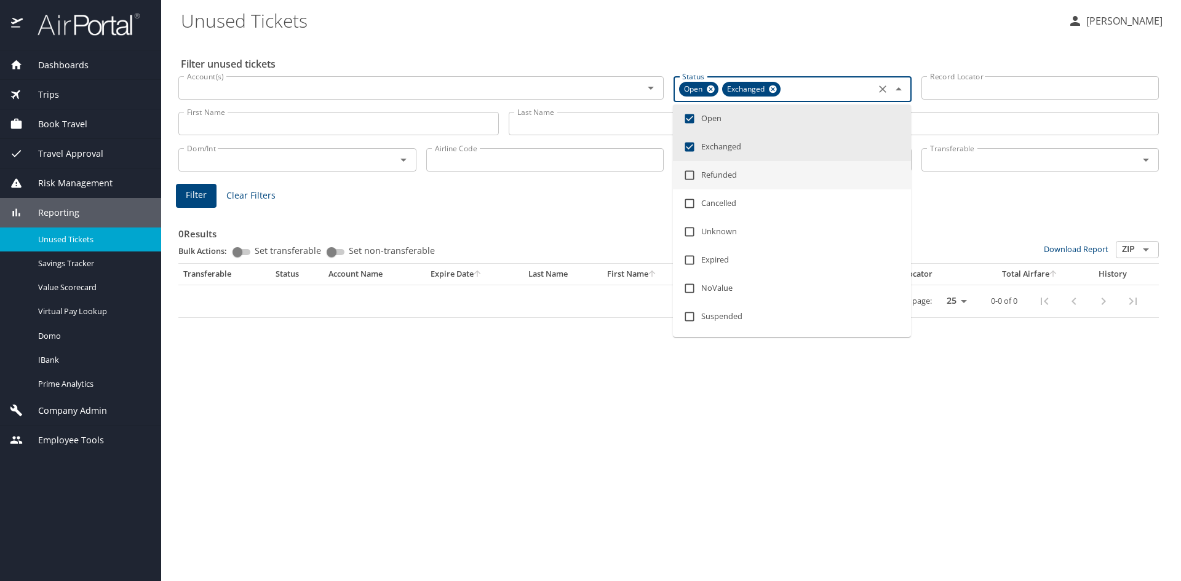
click at [722, 179] on li "Refunded" at bounding box center [792, 175] width 238 height 28
checkbox input "true"
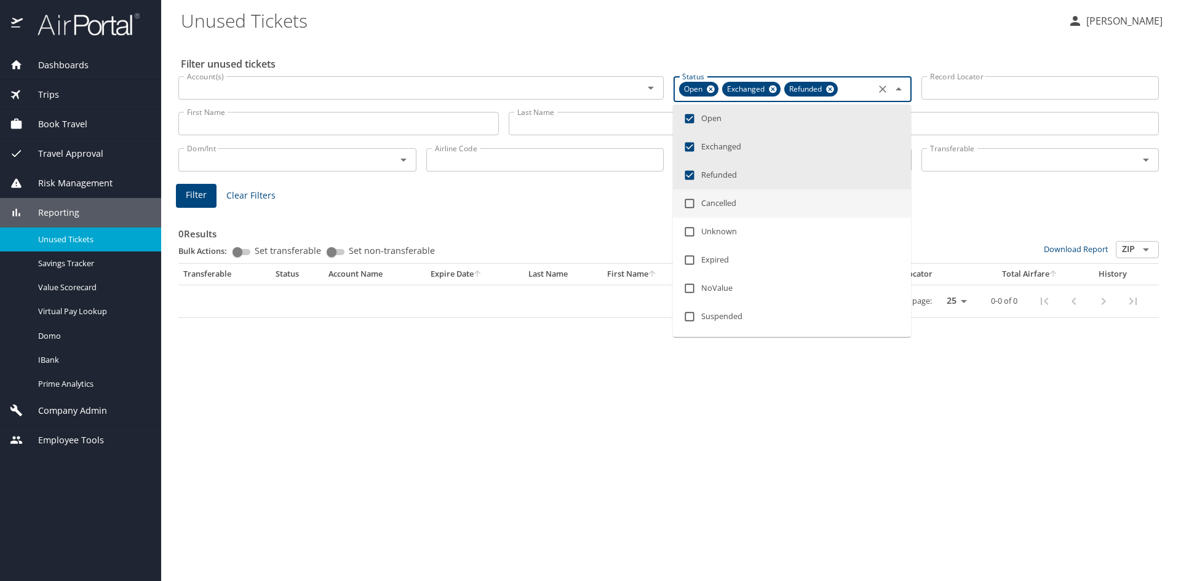
click at [718, 207] on li "Cancelled" at bounding box center [792, 204] width 238 height 28
checkbox input "true"
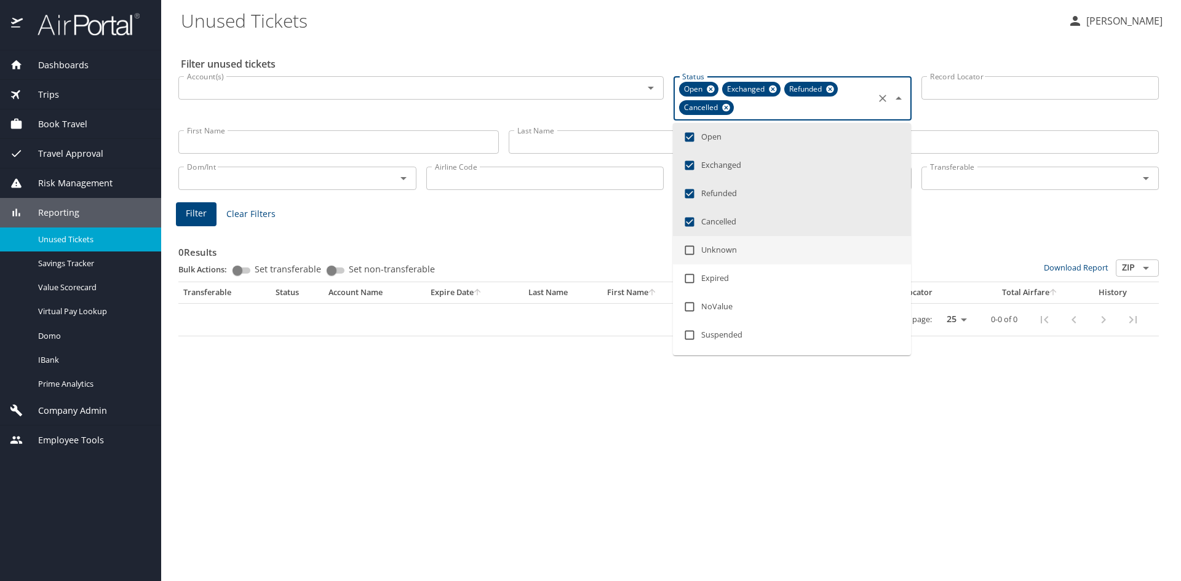
click at [717, 248] on li "Unknown" at bounding box center [792, 250] width 238 height 28
checkbox input "true"
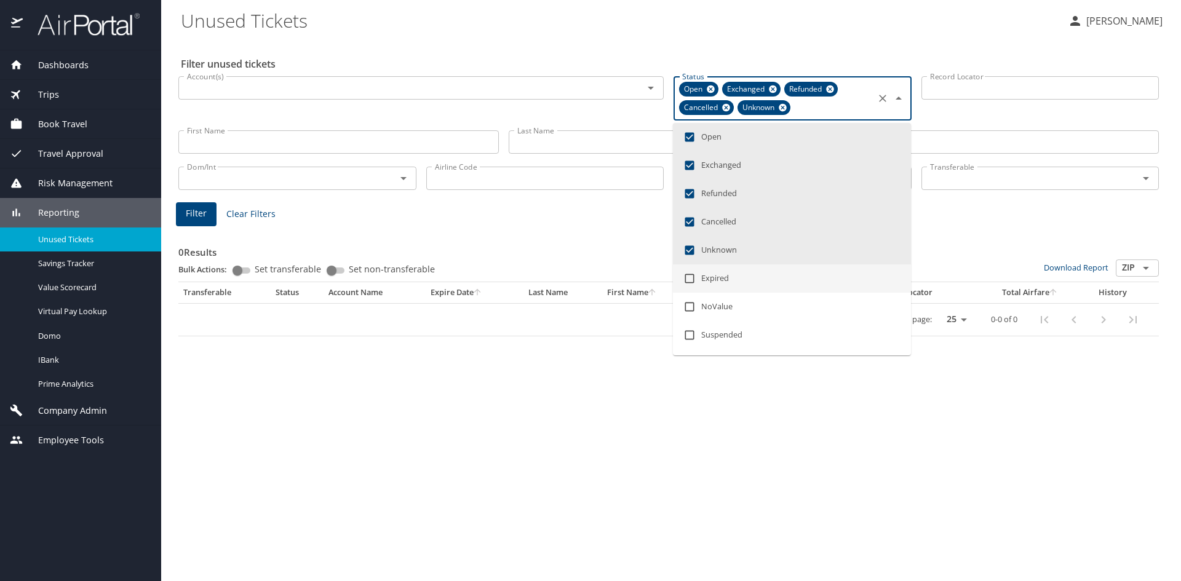
click at [711, 287] on li "Expired" at bounding box center [792, 279] width 238 height 28
checkbox input "true"
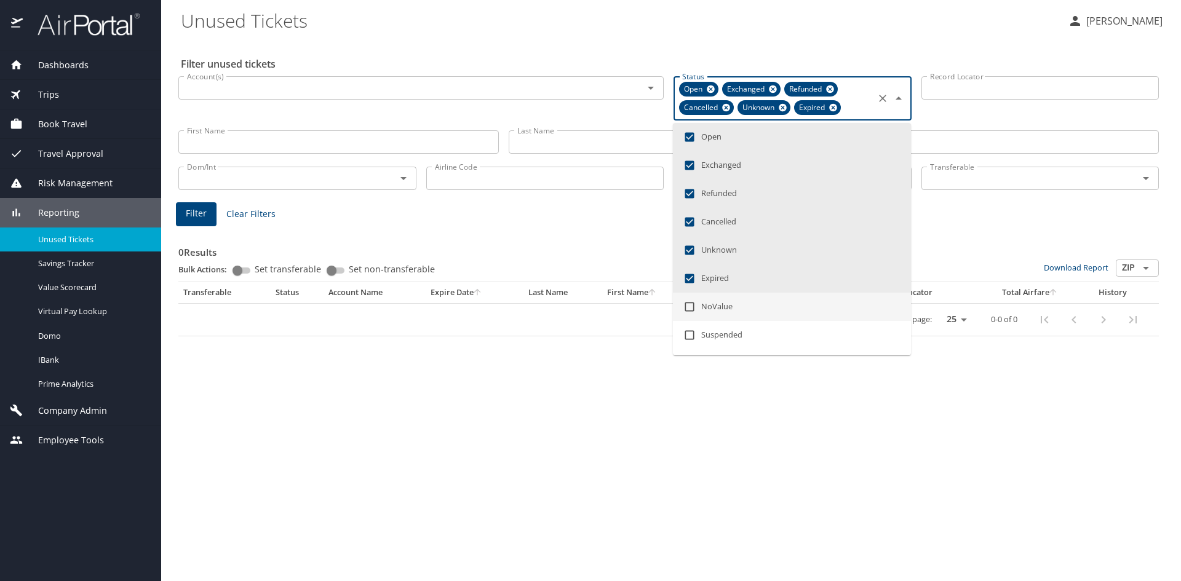
click at [712, 313] on li "NoValue" at bounding box center [792, 307] width 238 height 28
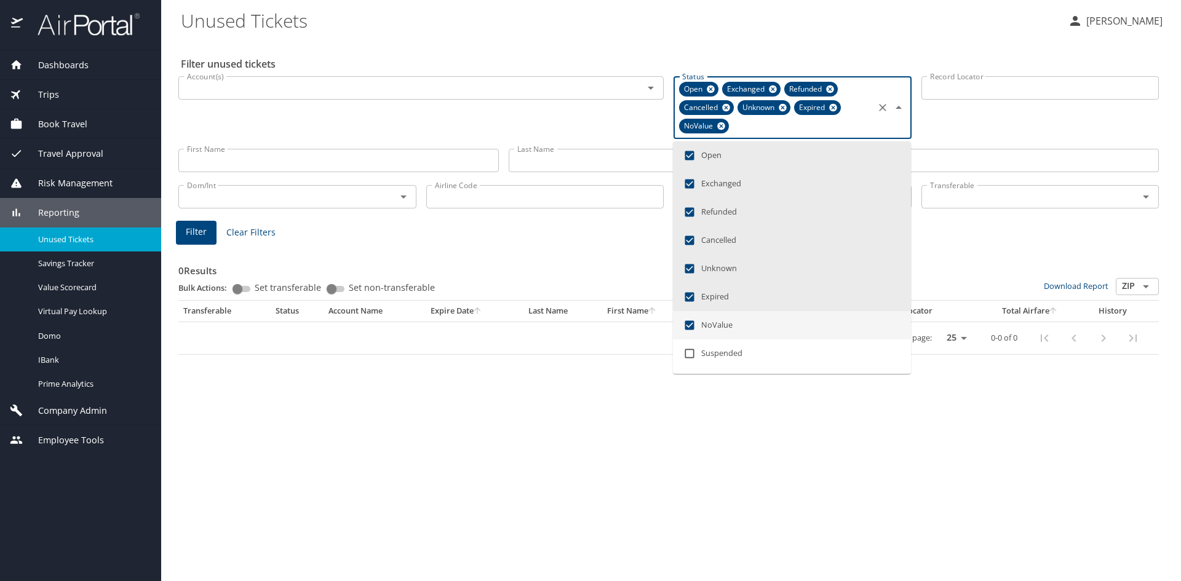
click at [712, 327] on li "NoValue" at bounding box center [792, 325] width 238 height 28
checkbox input "false"
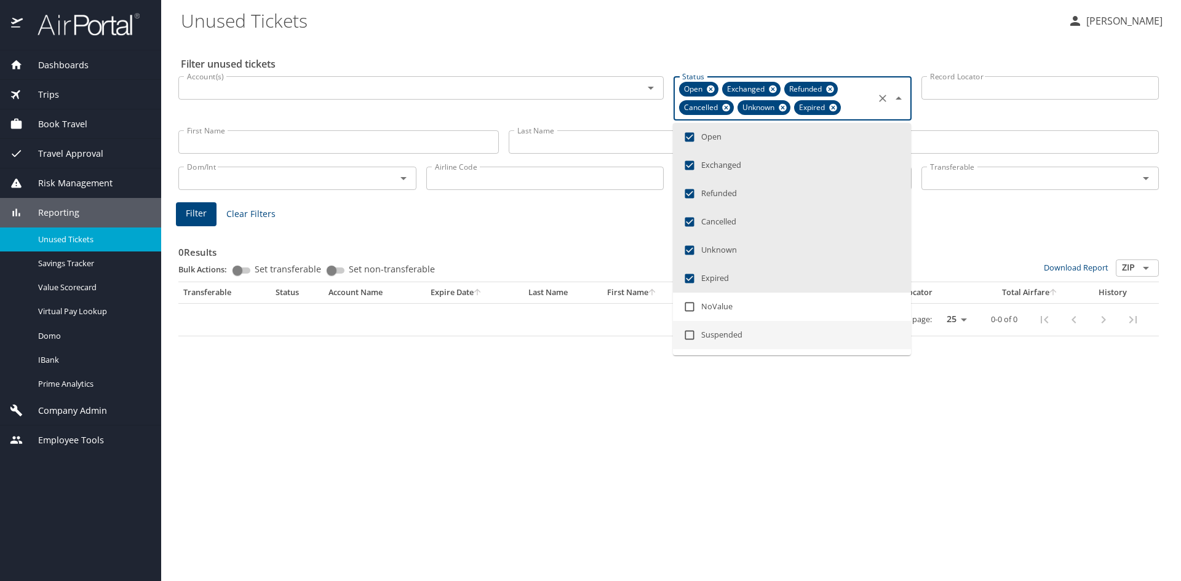
click at [710, 341] on li "Suspended" at bounding box center [792, 335] width 238 height 28
checkbox input "true"
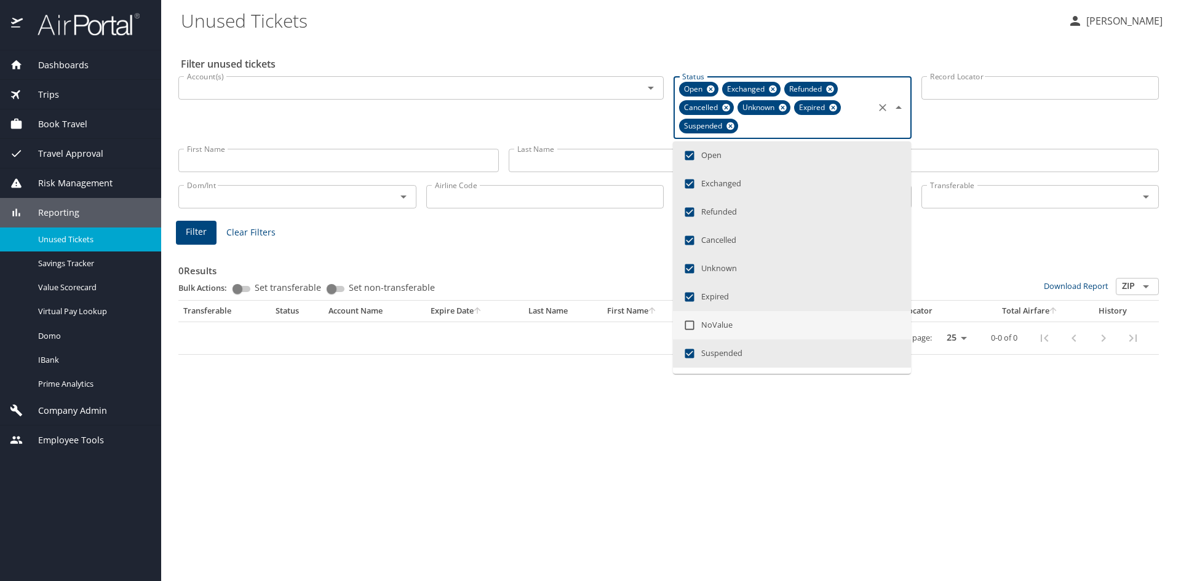
click at [700, 329] on input "checkbox" at bounding box center [689, 325] width 23 height 23
checkbox input "true"
click at [202, 231] on span "Filter" at bounding box center [196, 232] width 21 height 15
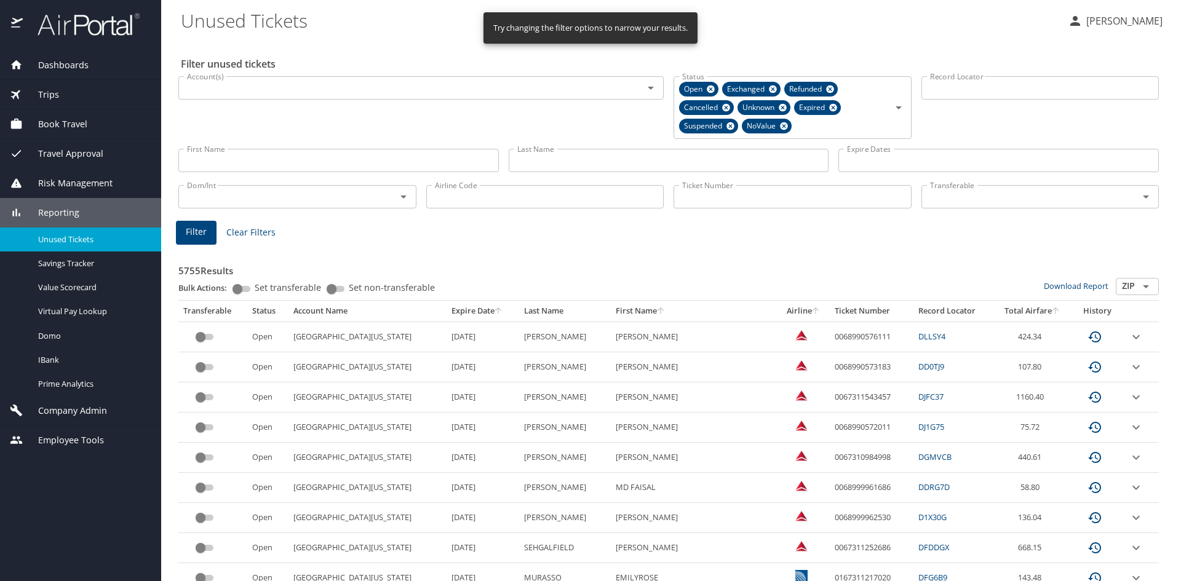
click at [598, 212] on div "Airline Code Airline Code" at bounding box center [545, 195] width 248 height 41
click at [638, 312] on th "First Name" at bounding box center [694, 311] width 167 height 21
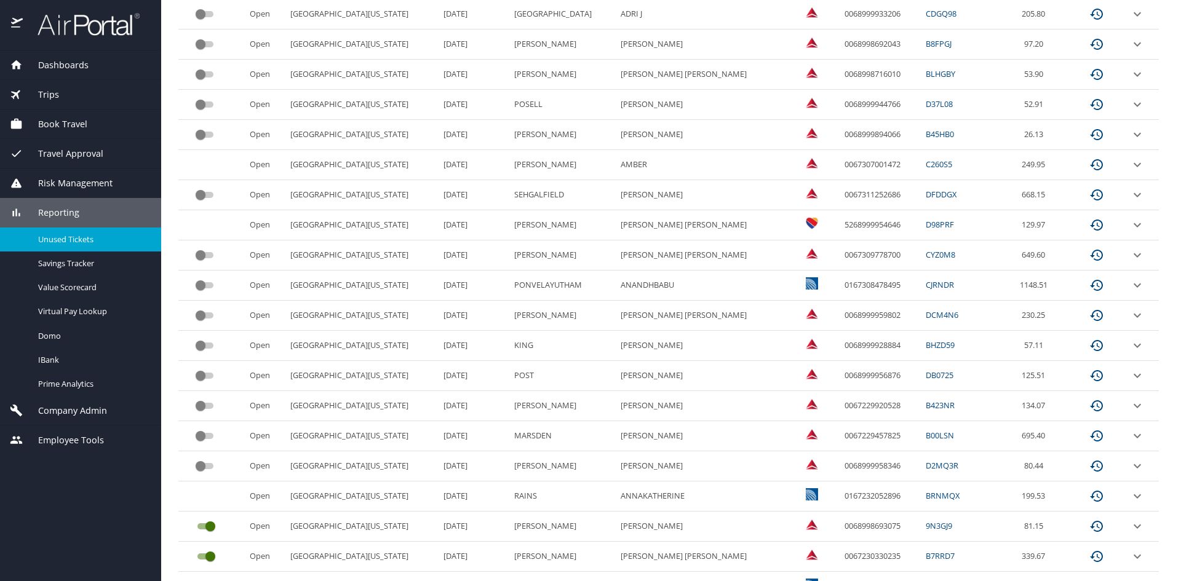
scroll to position [532, 0]
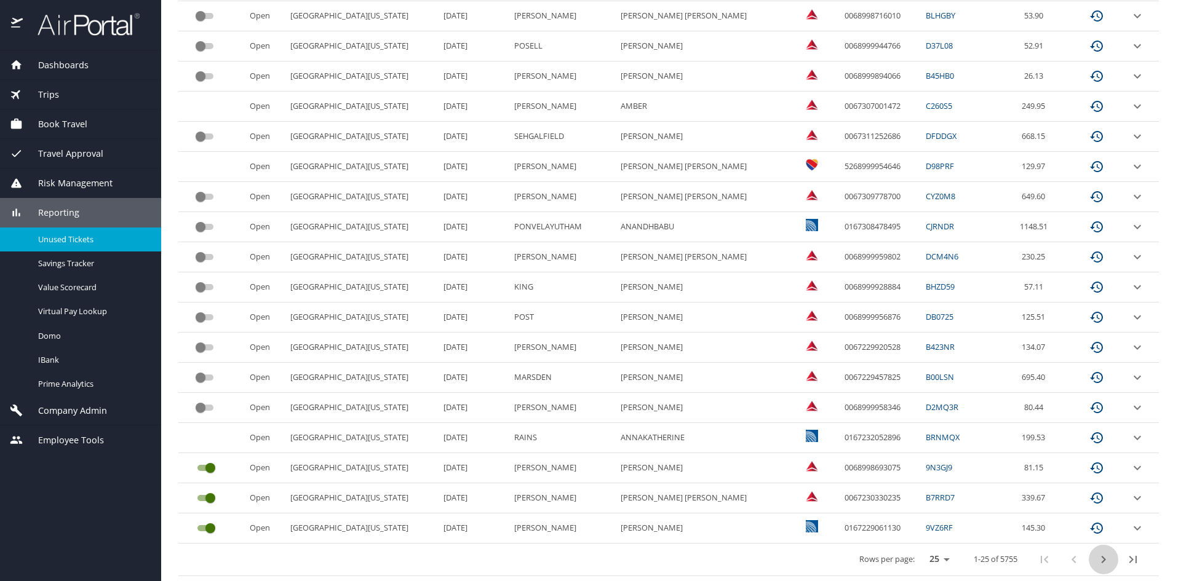
click at [1096, 563] on icon "next page" at bounding box center [1103, 560] width 15 height 15
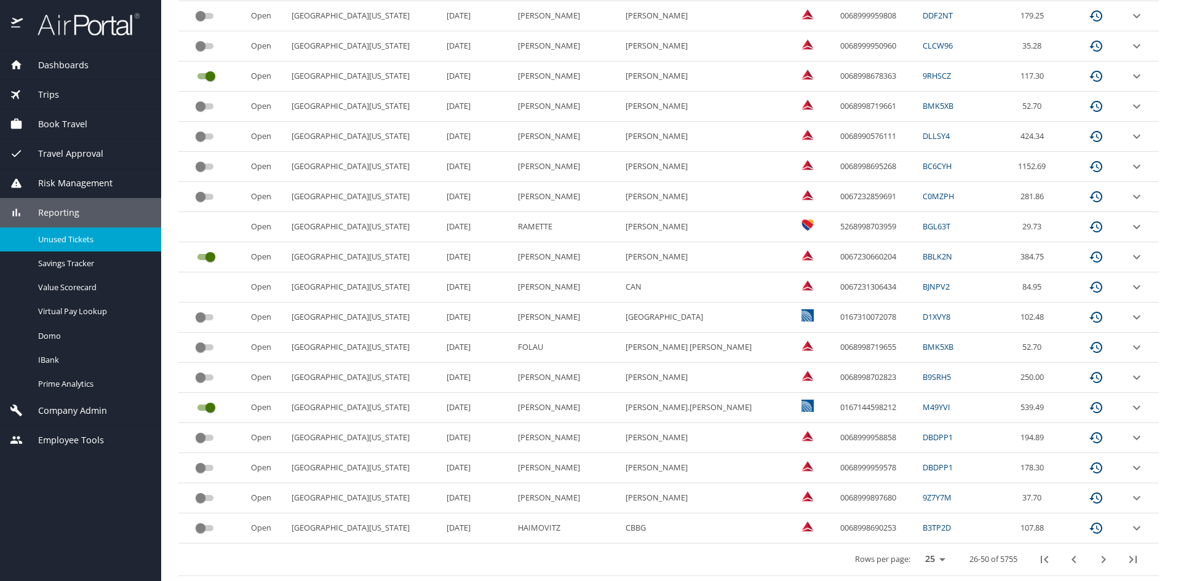
click at [1089, 558] on button "next page" at bounding box center [1104, 560] width 30 height 30
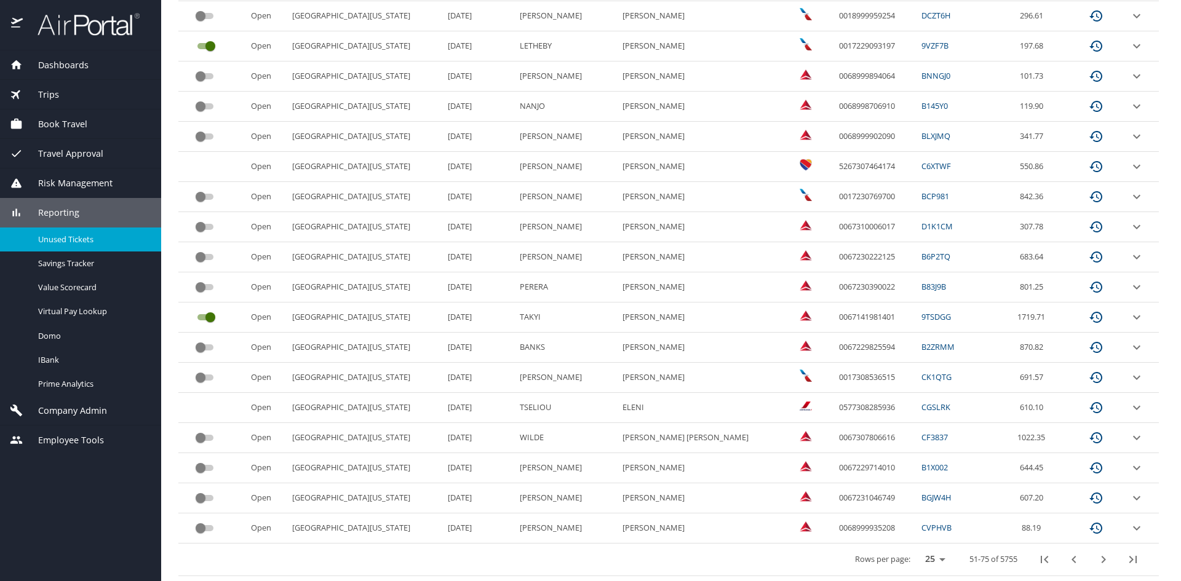
click at [1097, 558] on icon "next page" at bounding box center [1103, 560] width 15 height 15
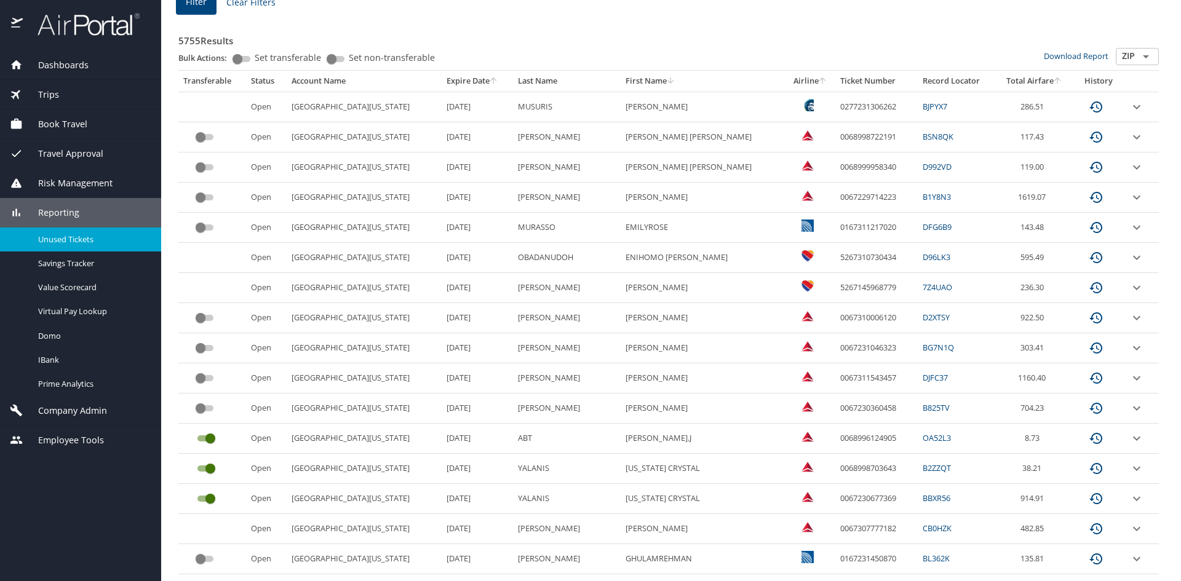
scroll to position [225, 0]
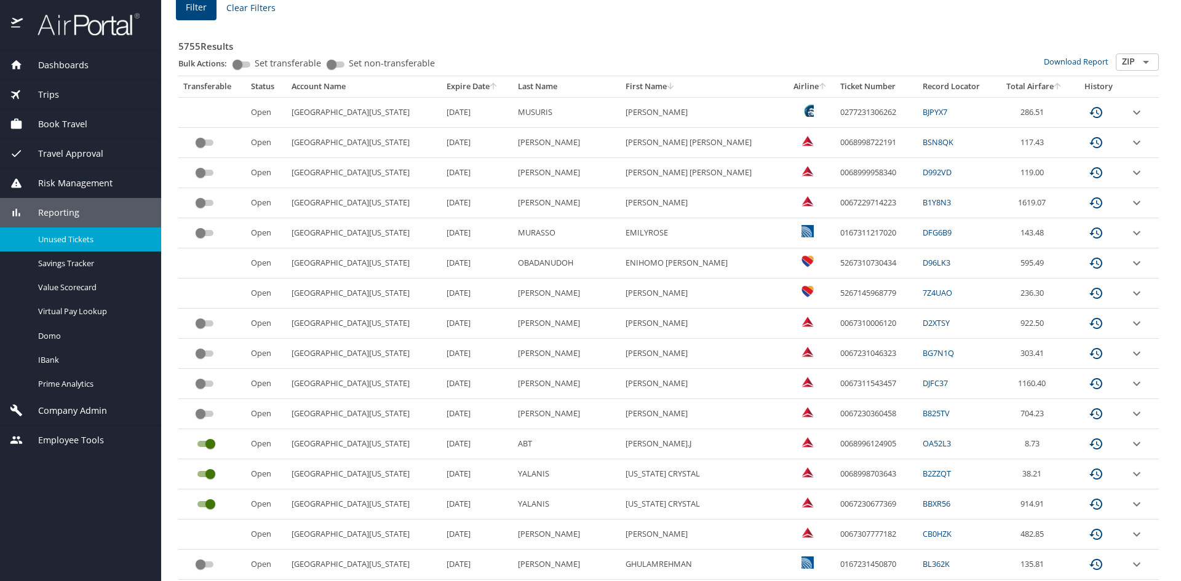
click at [534, 86] on th "Last Name" at bounding box center [567, 86] width 108 height 21
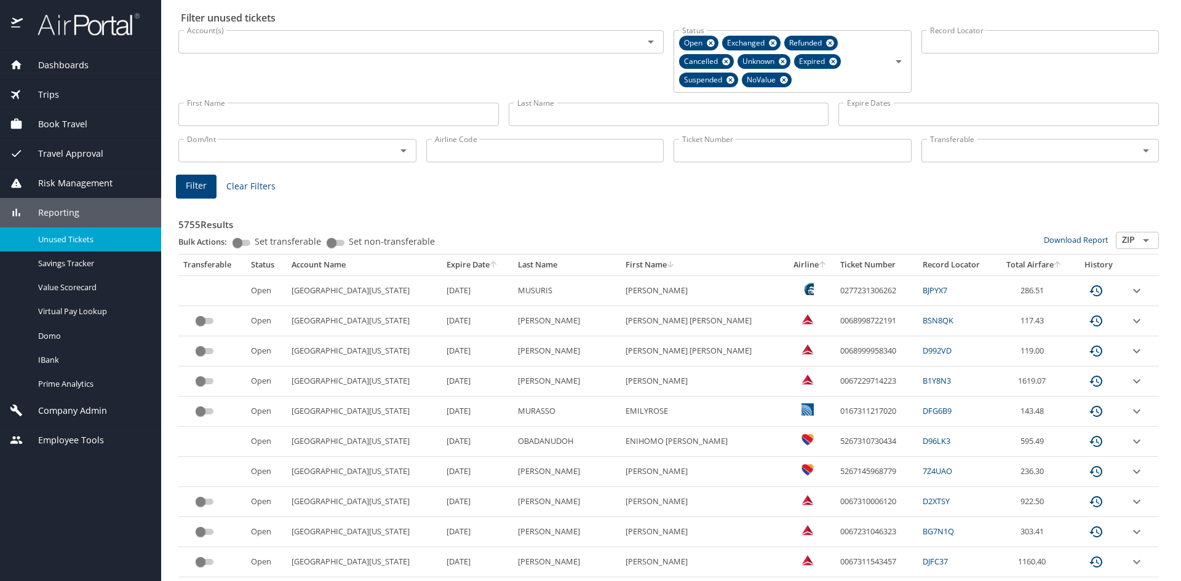
scroll to position [0, 0]
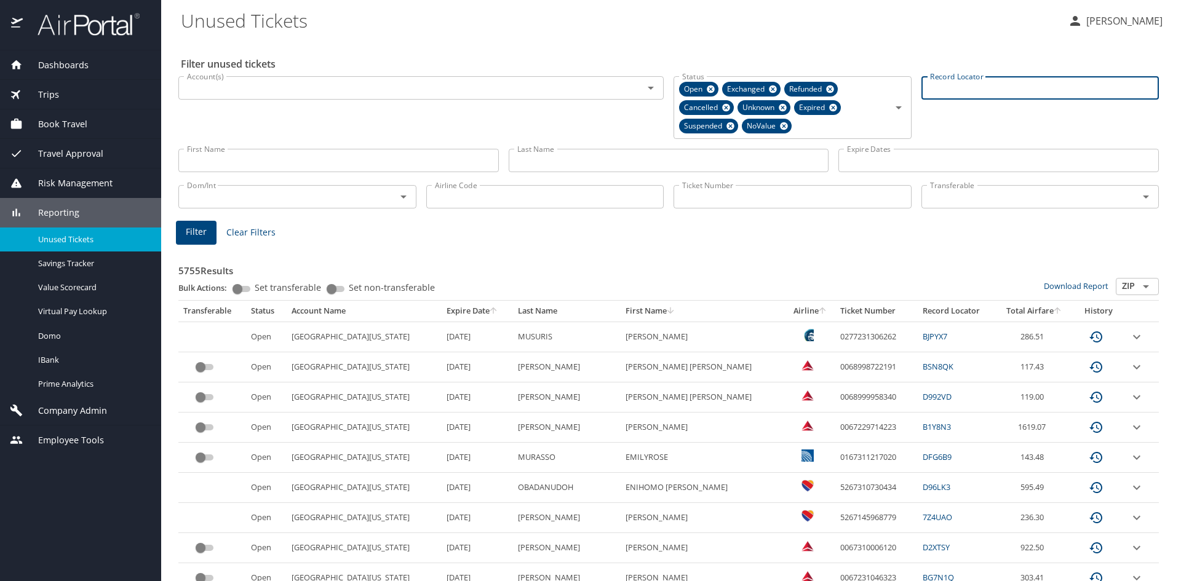
click at [977, 87] on input "Record Locator" at bounding box center [1041, 87] width 238 height 23
paste input "HCGFN2"
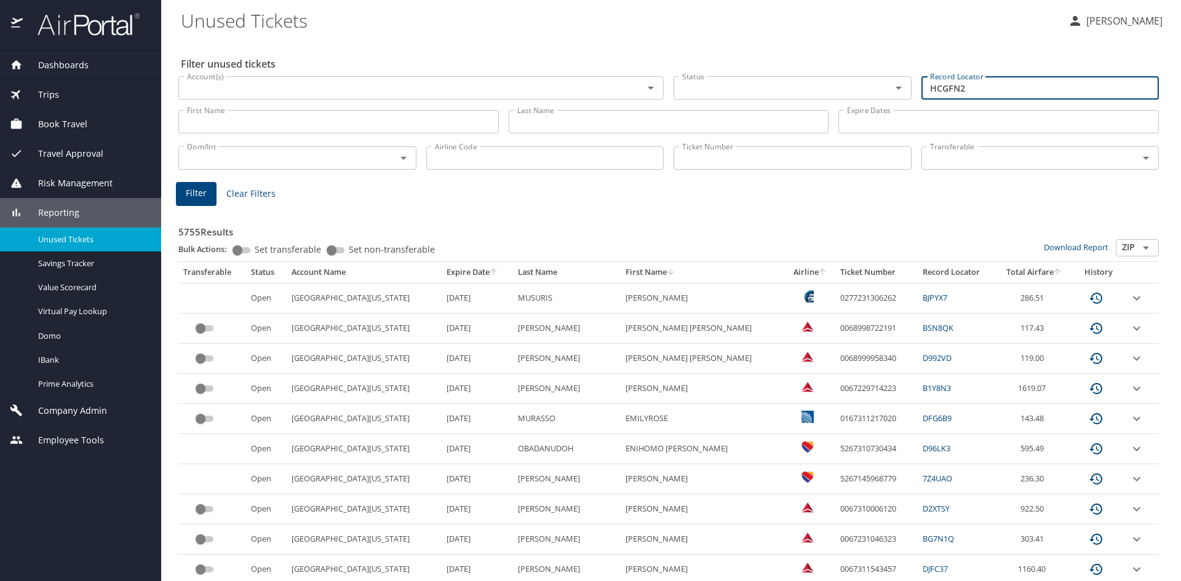
type input "HCGFN2"
click at [208, 199] on button "Filter" at bounding box center [196, 194] width 41 height 24
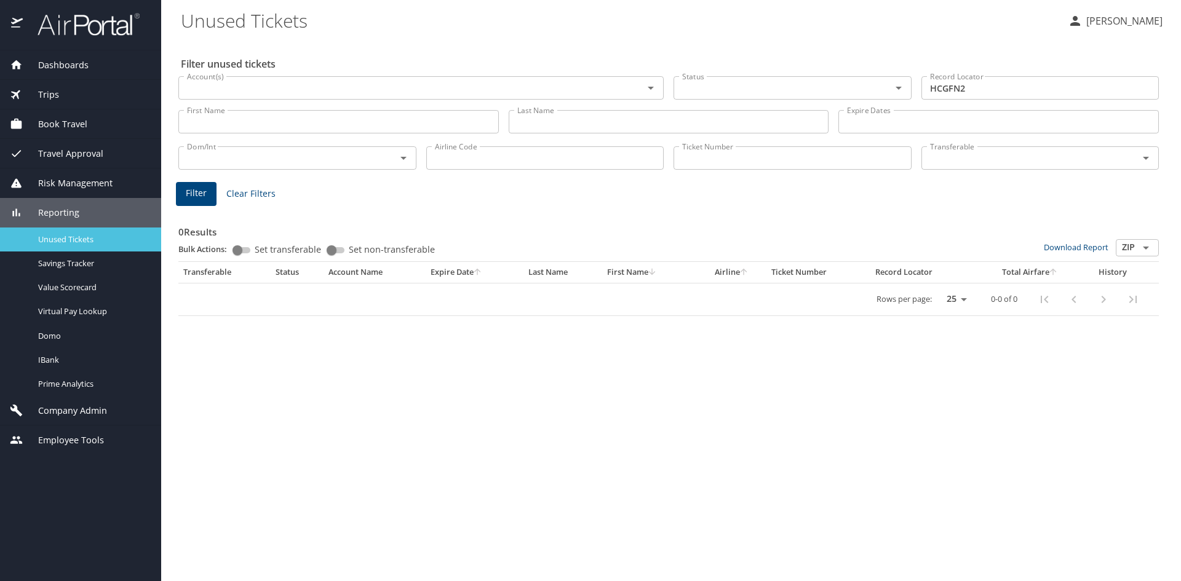
click at [50, 236] on span "Unused Tickets" at bounding box center [92, 240] width 108 height 12
click at [1008, 92] on input "HCGFN2" at bounding box center [1041, 87] width 238 height 23
click at [263, 190] on span "Clear Filters" at bounding box center [250, 193] width 49 height 15
drag, startPoint x: 994, startPoint y: 94, endPoint x: 828, endPoint y: 101, distance: 166.3
click at [993, 93] on input "Record Locator" at bounding box center [1041, 87] width 238 height 23
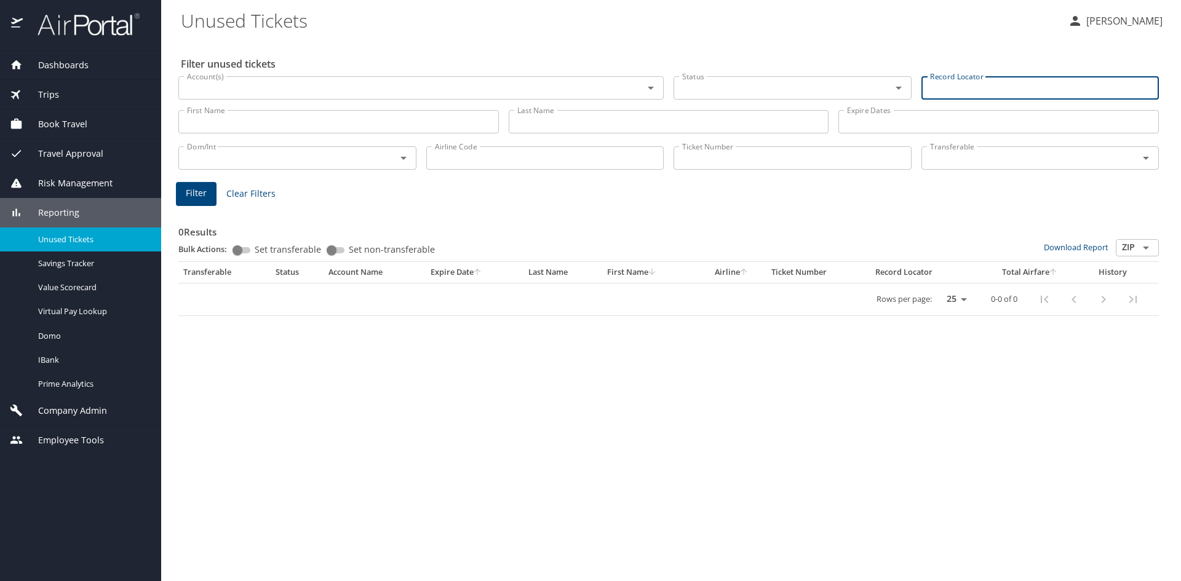
paste input "HCGFN2"
type input "HCGFN2"
click at [177, 196] on button "Filter" at bounding box center [196, 194] width 41 height 24
click at [180, 193] on div at bounding box center [590, 262] width 1181 height 640
click at [764, 163] on input "Ticket Number" at bounding box center [793, 157] width 238 height 23
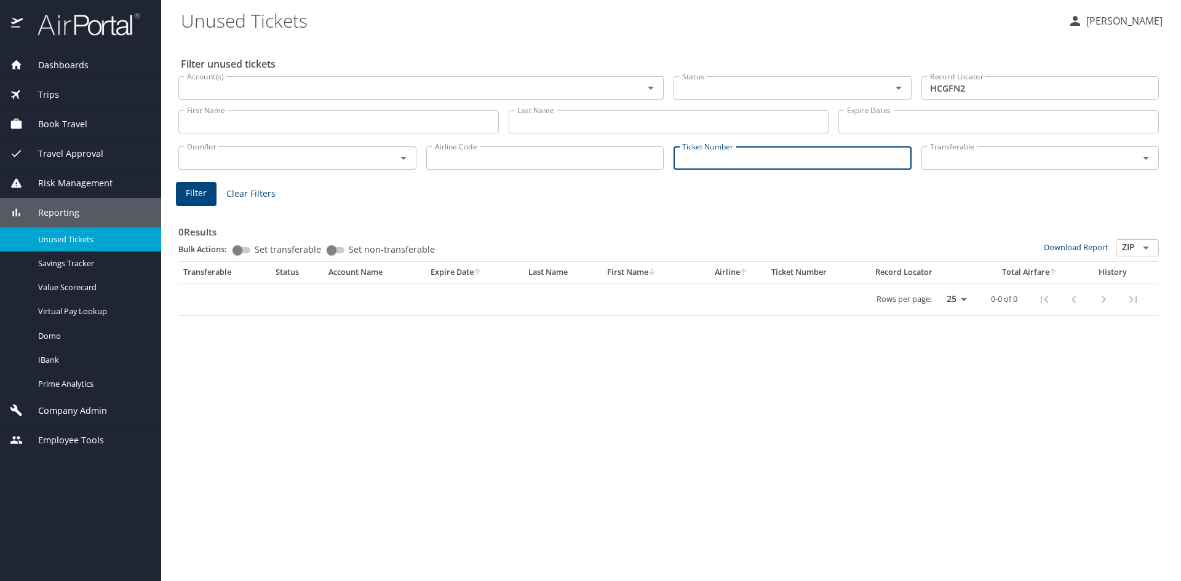
paste input "0067308661739"
click at [197, 199] on span "Filter" at bounding box center [196, 193] width 21 height 15
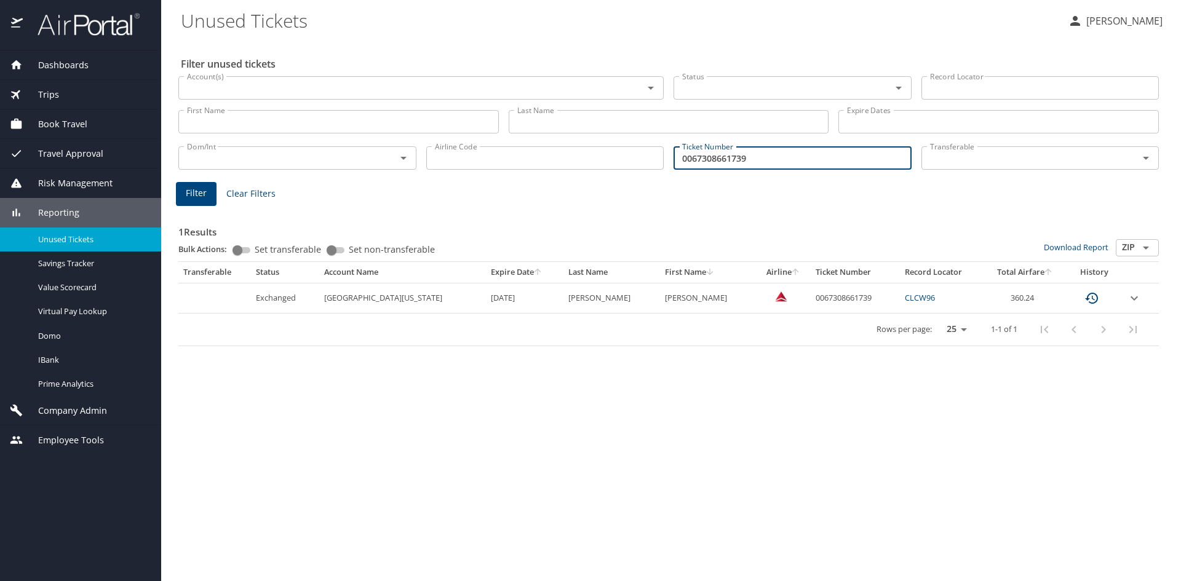
drag, startPoint x: 780, startPoint y: 158, endPoint x: 522, endPoint y: 176, distance: 259.1
click at [524, 176] on div "Dom/Int Dom/Int Airline Code Airline Code Ticket Number 0067308661739 Ticket Nu…" at bounding box center [669, 157] width 991 height 41
paste input "8"
type input "0067308661738"
click at [180, 190] on button "Filter" at bounding box center [196, 194] width 41 height 24
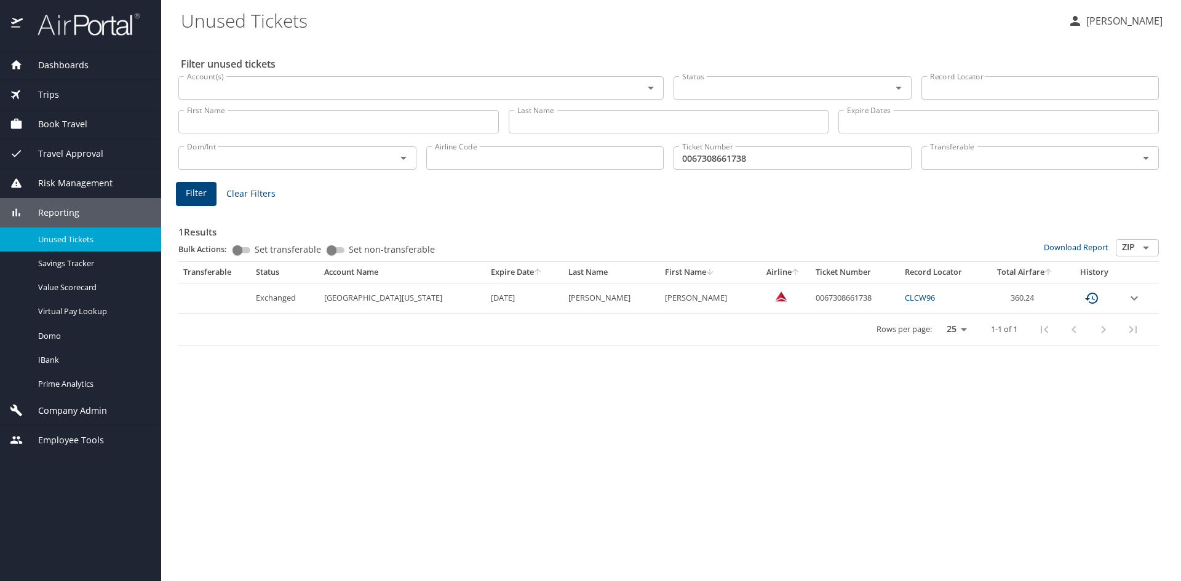
click at [1091, 299] on icon "custom pagination table" at bounding box center [1092, 298] width 15 height 15
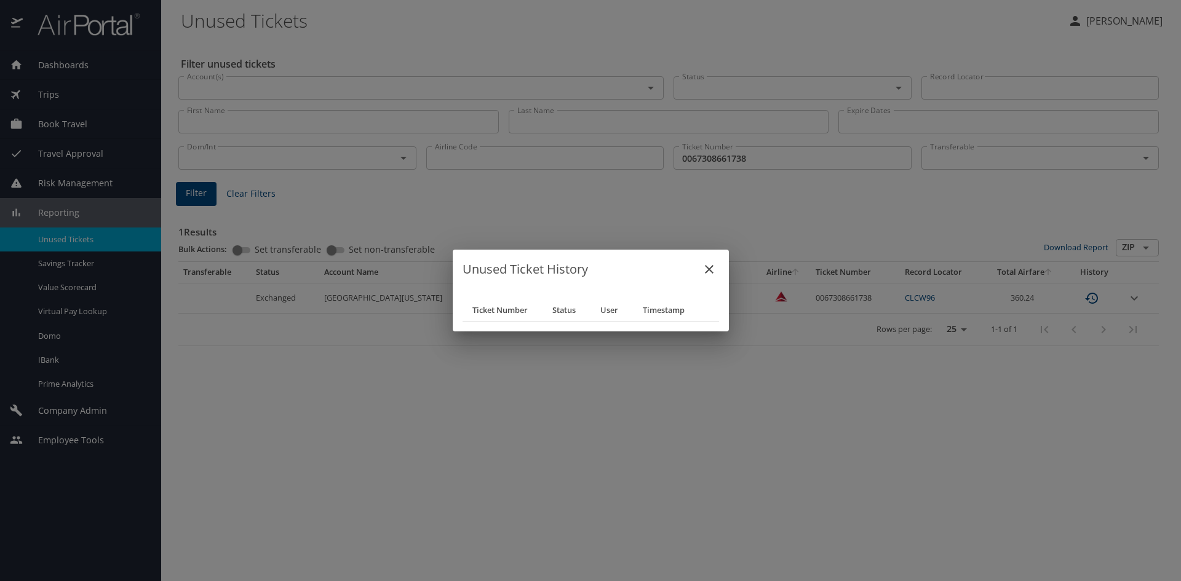
click at [720, 266] on button "close" at bounding box center [710, 270] width 30 height 30
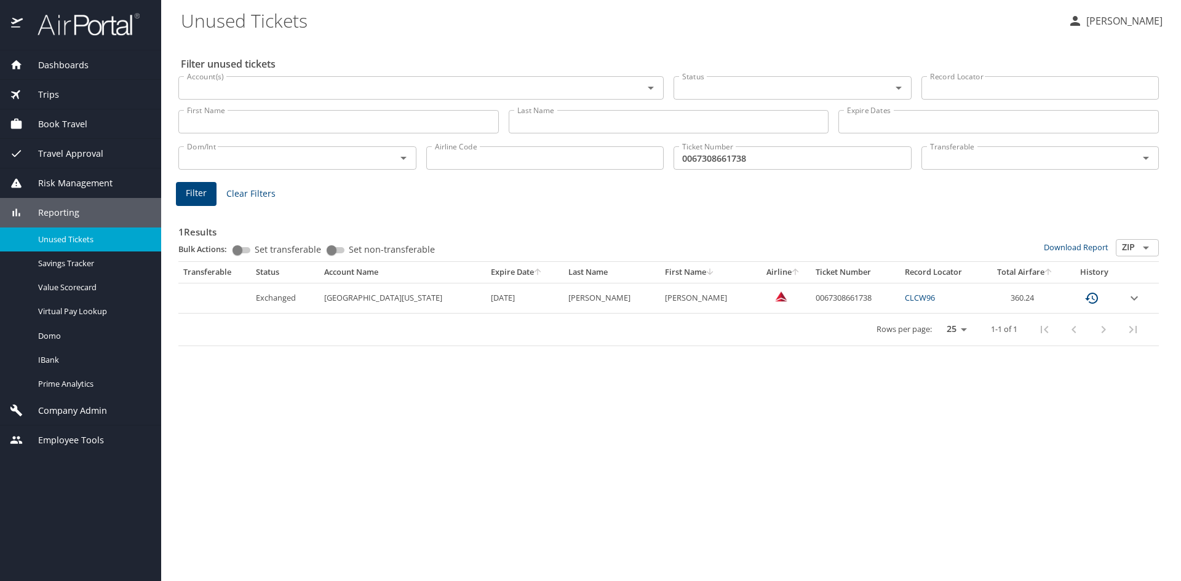
click at [905, 297] on link "CLCW96" at bounding box center [920, 297] width 30 height 11
drag, startPoint x: 836, startPoint y: 292, endPoint x: 775, endPoint y: 301, distance: 60.9
click at [811, 301] on td "0067308661738" at bounding box center [855, 298] width 89 height 30
copy td "0067308661738"
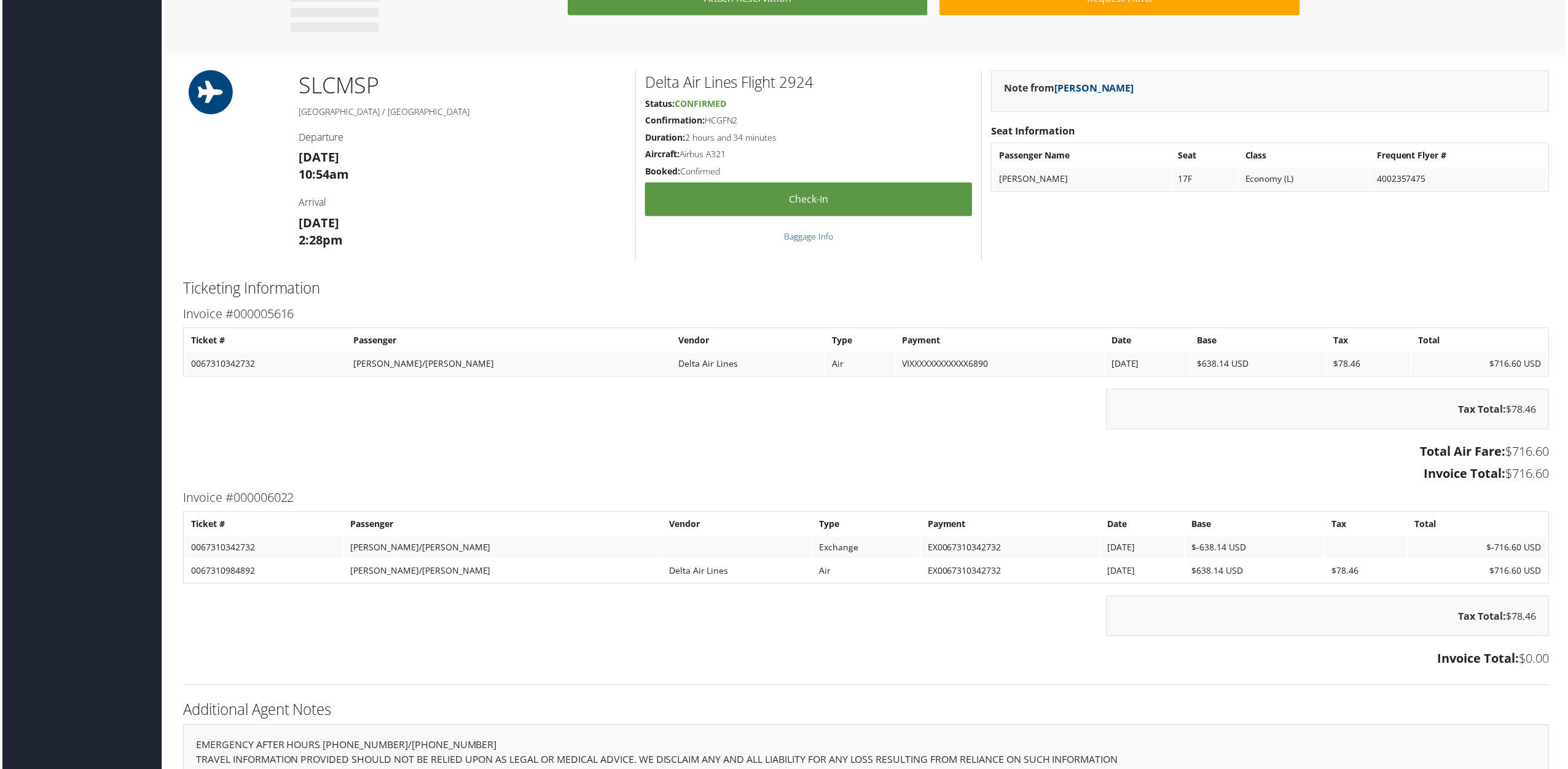
scroll to position [700, 0]
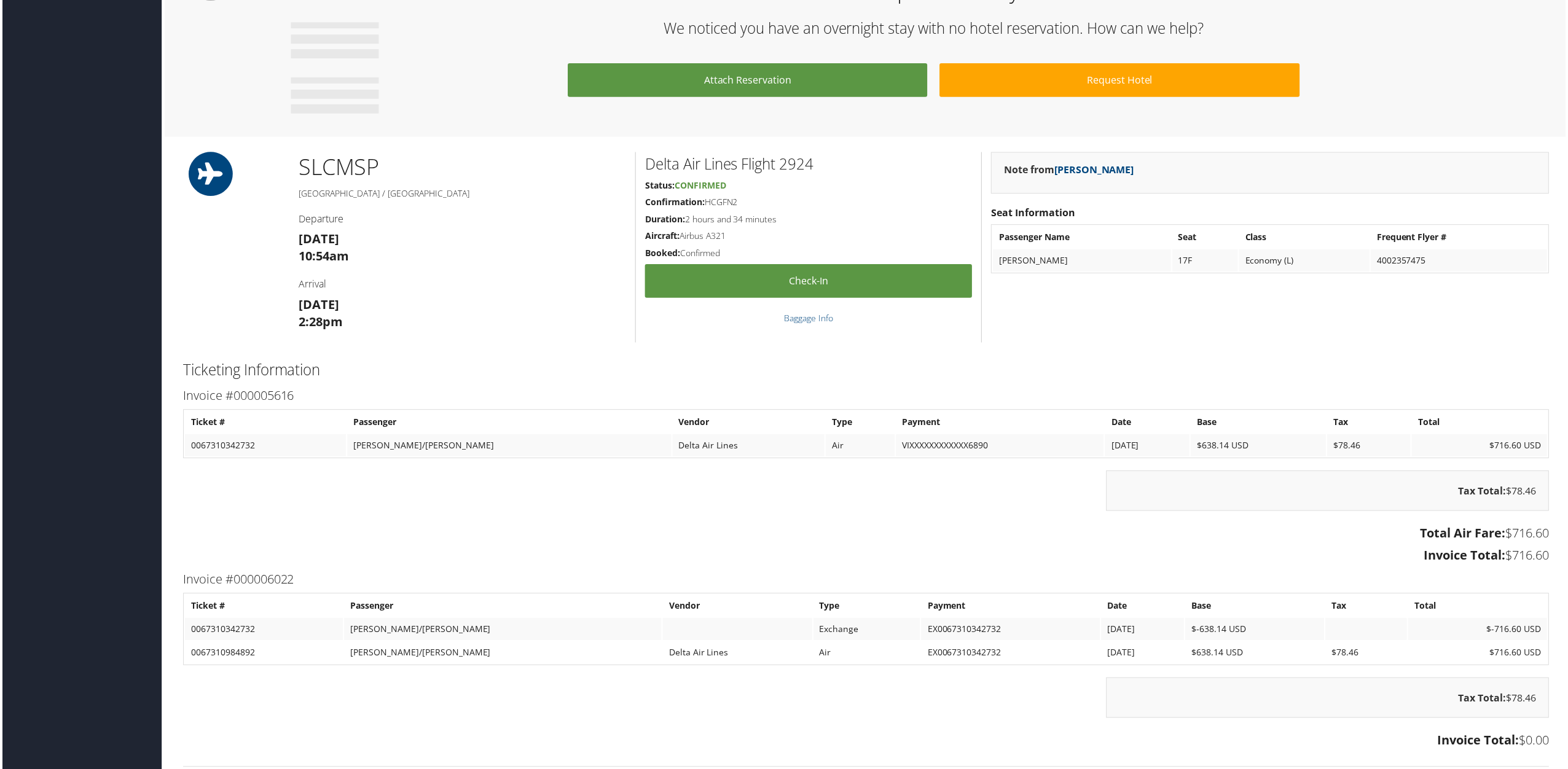
click at [708, 195] on div "Delta Air Lines Flight 2924 Status: Confirmed Confirmation: HCGFN2 Duration: 2 …" at bounding box center [809, 248] width 348 height 191
click at [713, 200] on h5 "Confirmation: HCGFN2" at bounding box center [808, 203] width 329 height 12
copy h5 "HCGFN2"
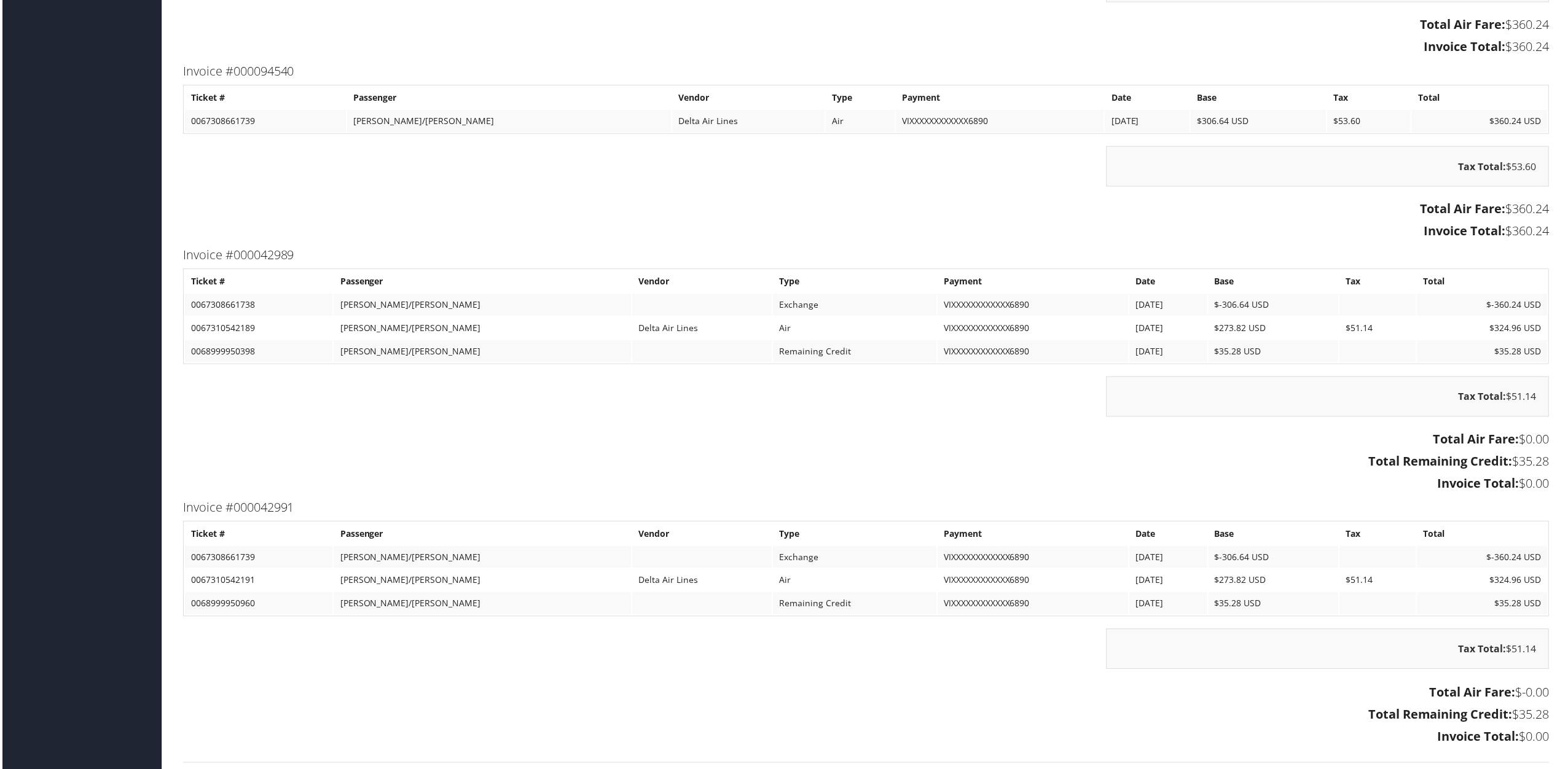
scroll to position [1310, 0]
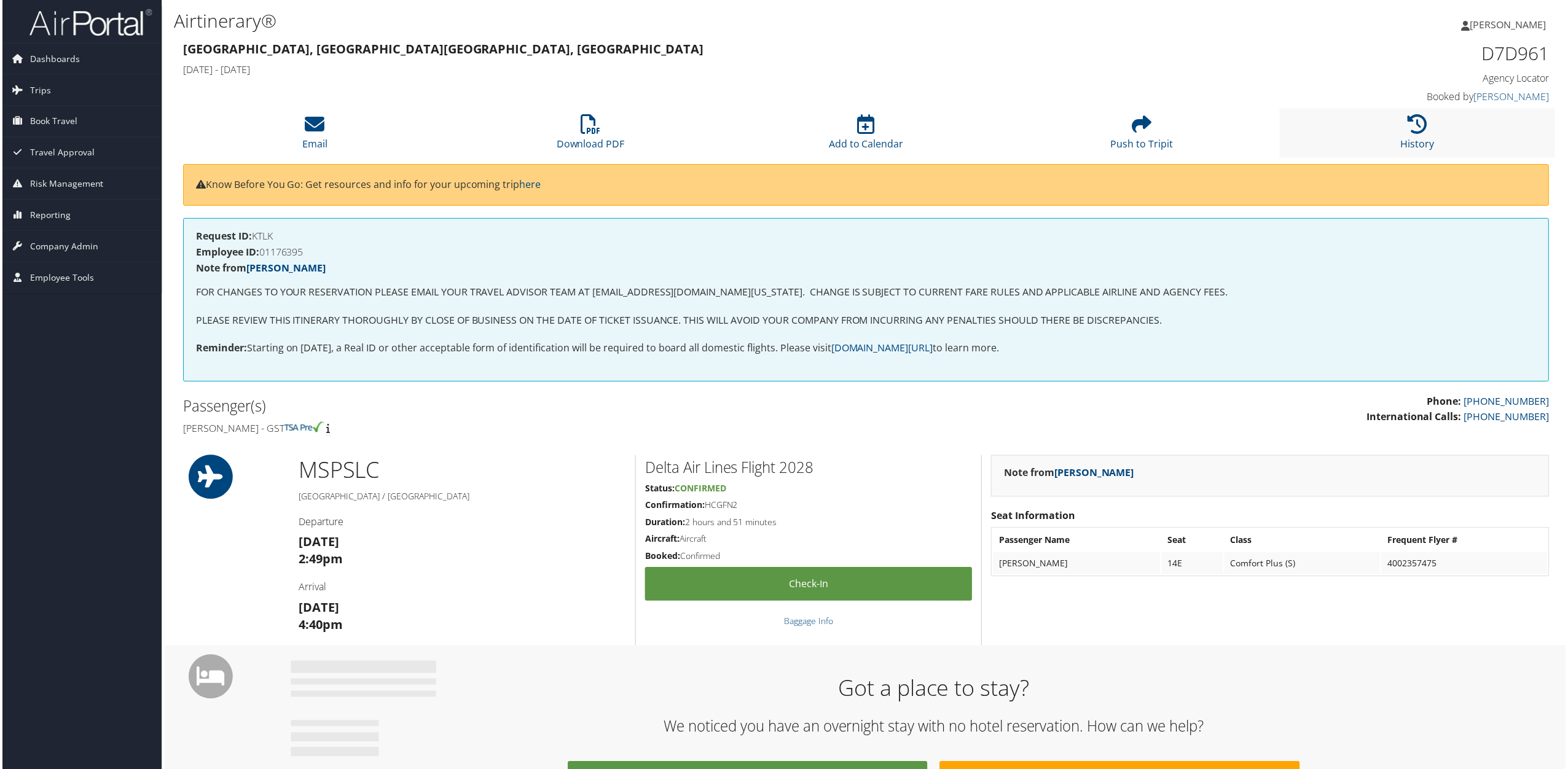
click at [1401, 121] on li "History" at bounding box center [1419, 134] width 277 height 50
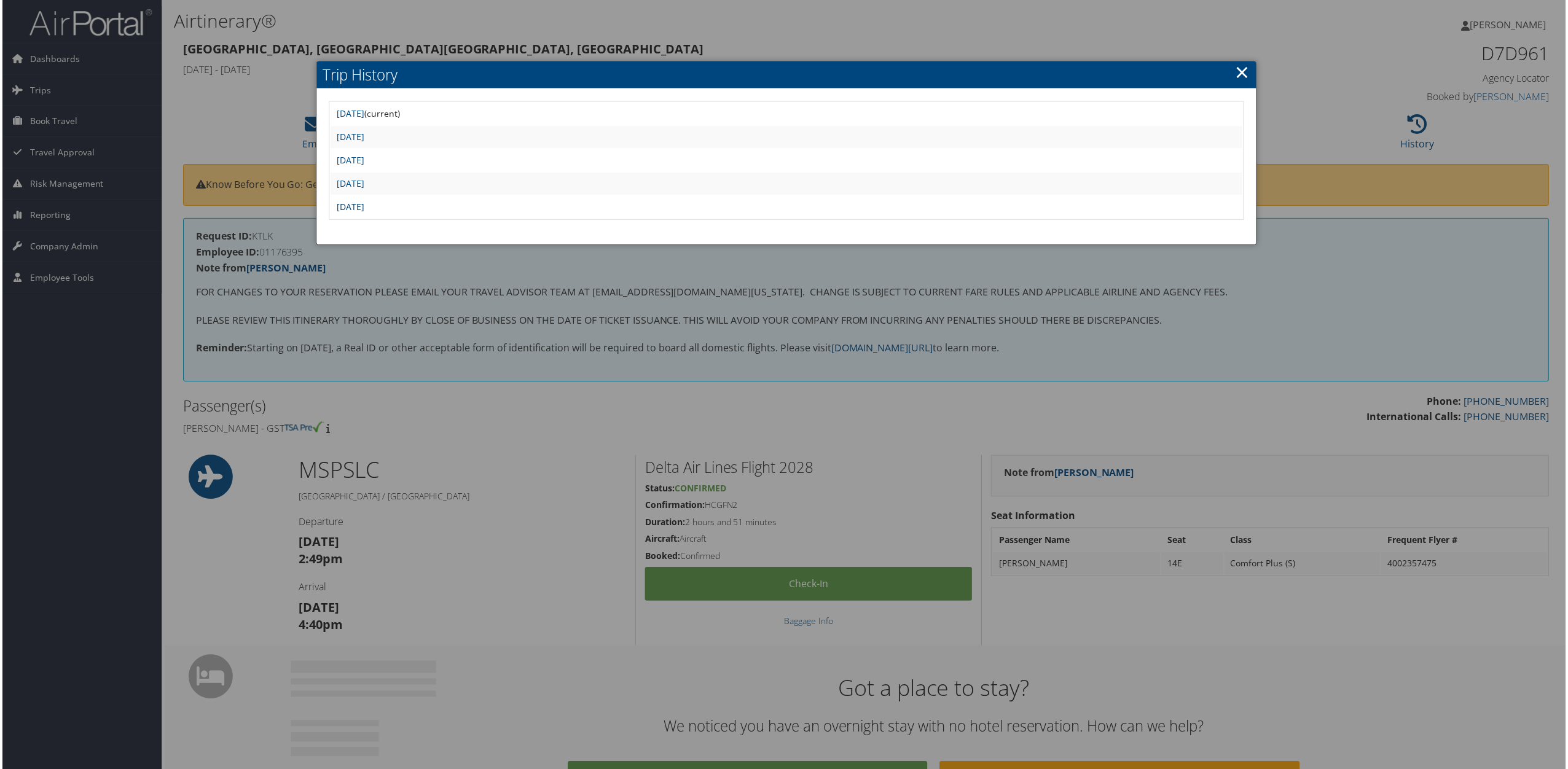
click at [364, 205] on link "Wed Aug 27 11:40:41 MDT 2025" at bounding box center [350, 208] width 28 height 12
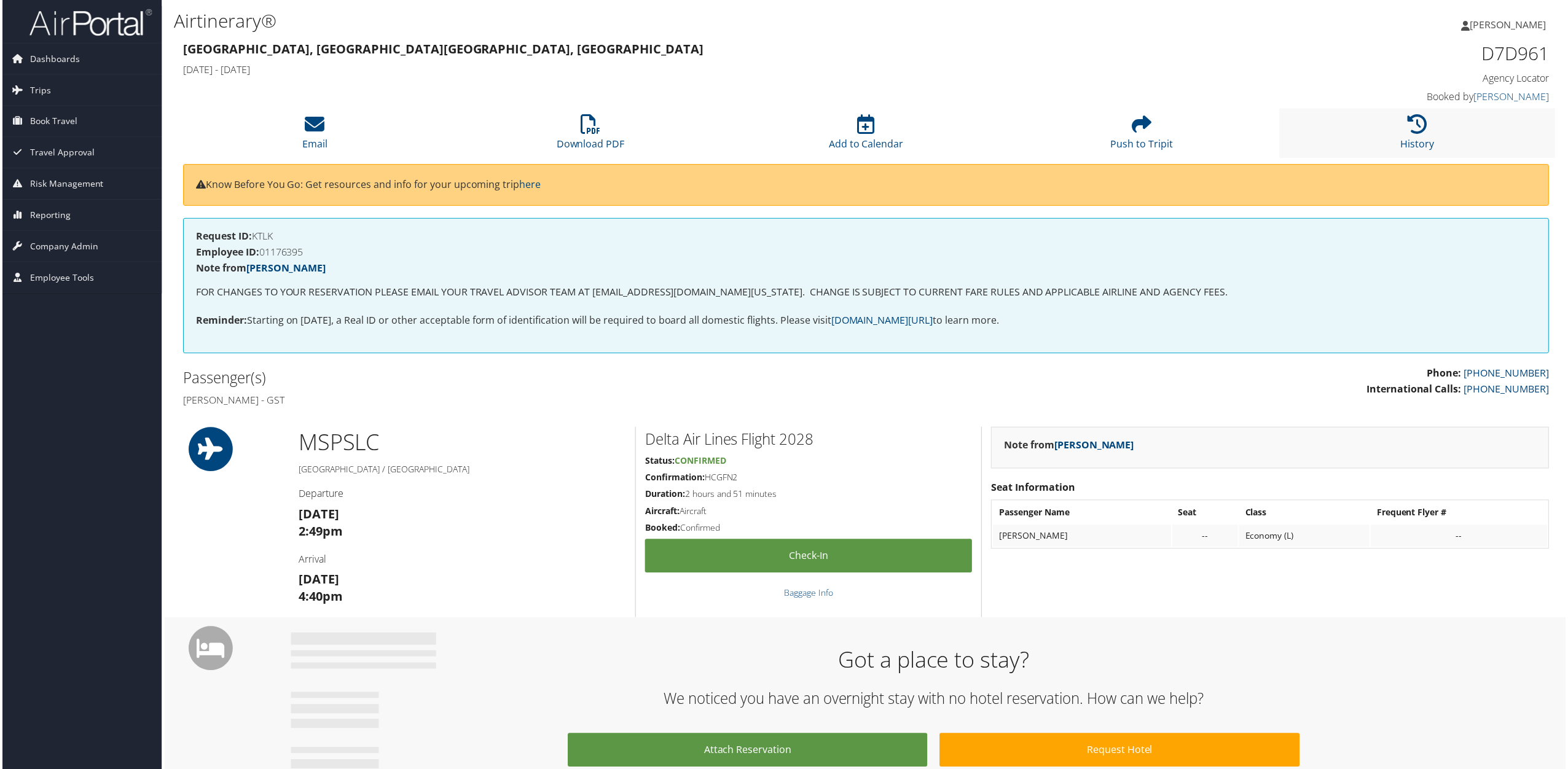
click at [1409, 136] on li "History" at bounding box center [1419, 134] width 277 height 50
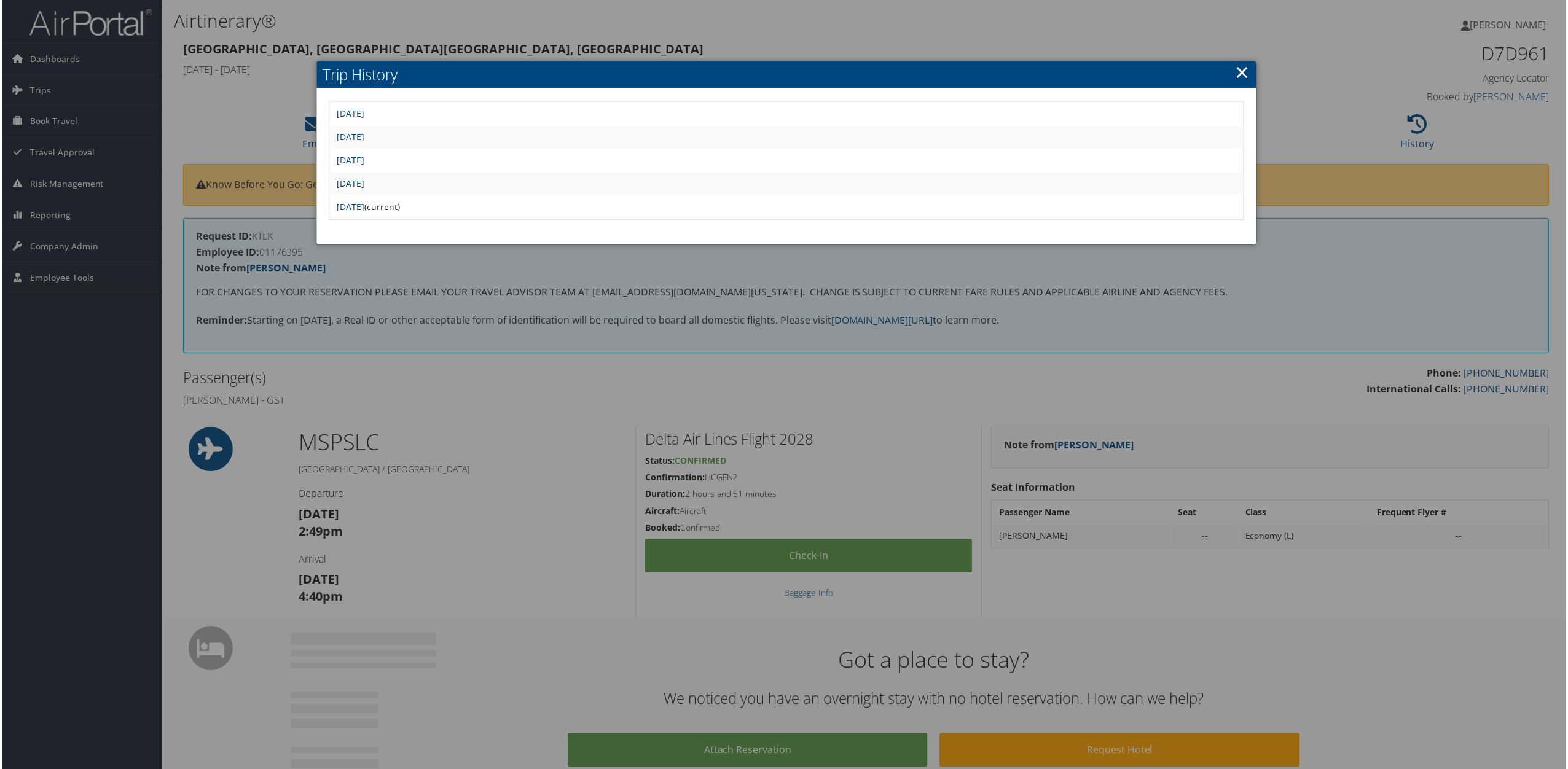
click at [364, 181] on link "[DATE]" at bounding box center [350, 184] width 28 height 12
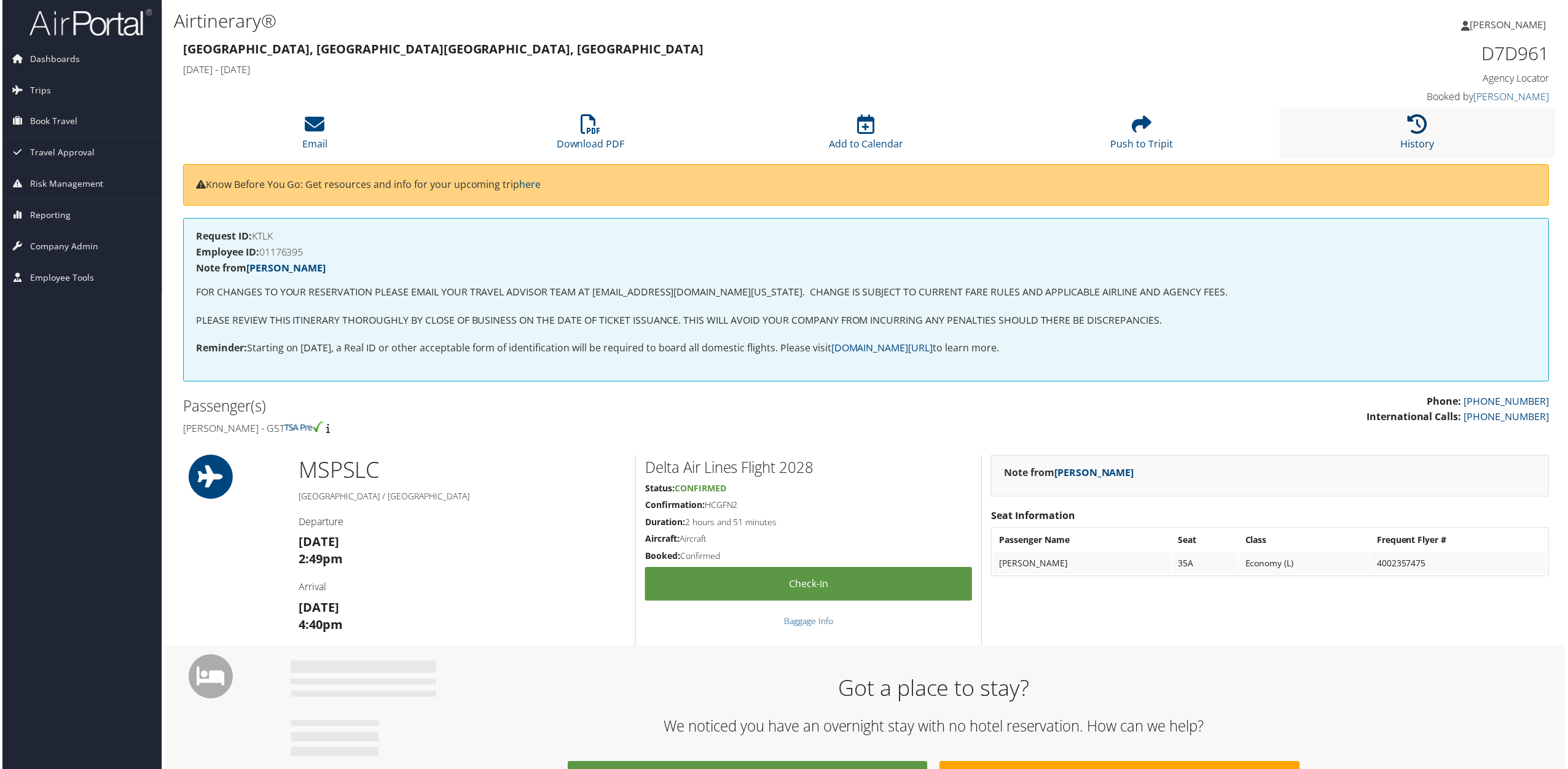
click at [1413, 141] on link "History" at bounding box center [1420, 137] width 34 height 30
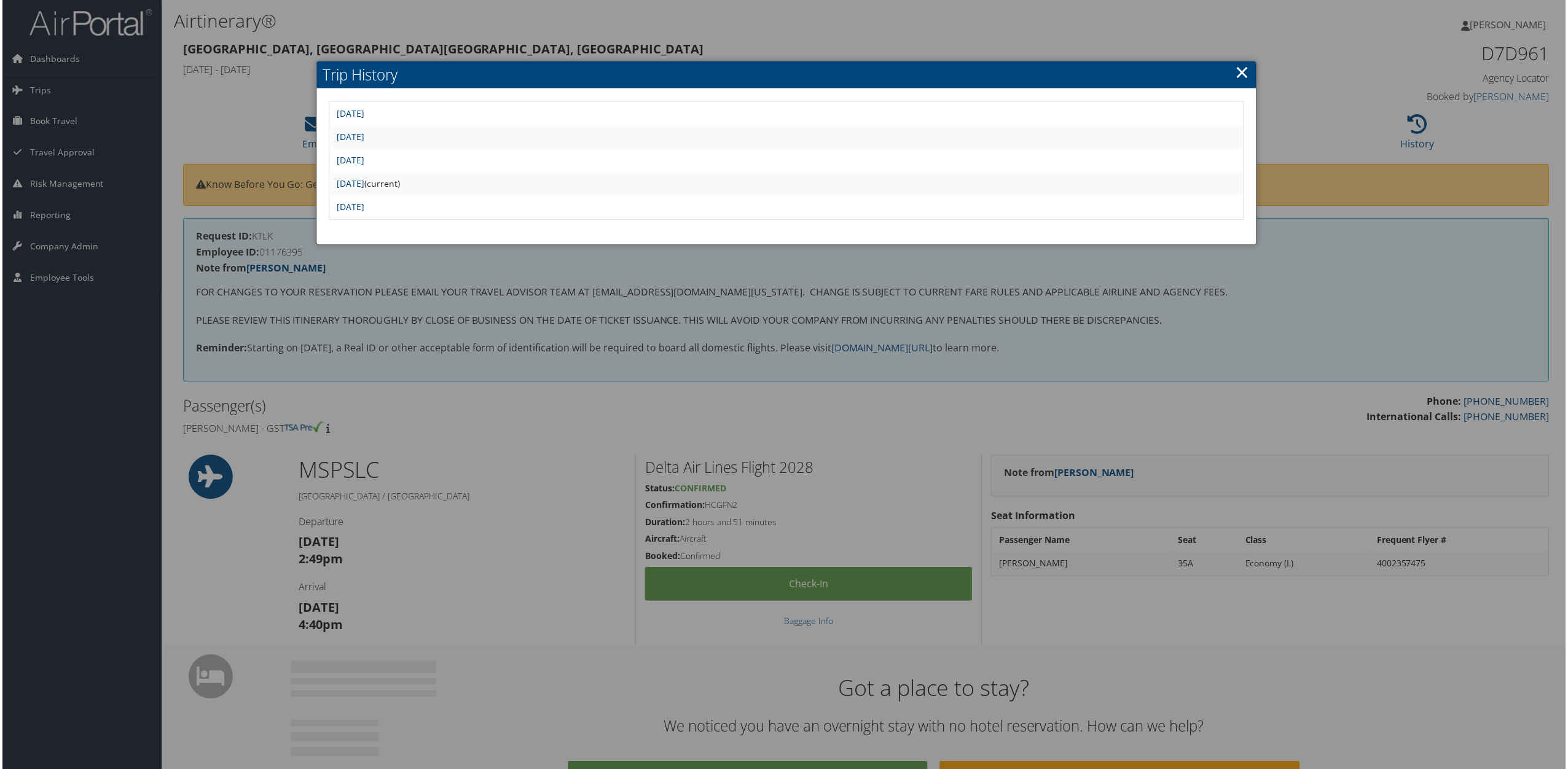
click at [440, 153] on td "[DATE]" at bounding box center [787, 161] width 915 height 22
click at [364, 156] on link "[DATE]" at bounding box center [350, 161] width 28 height 12
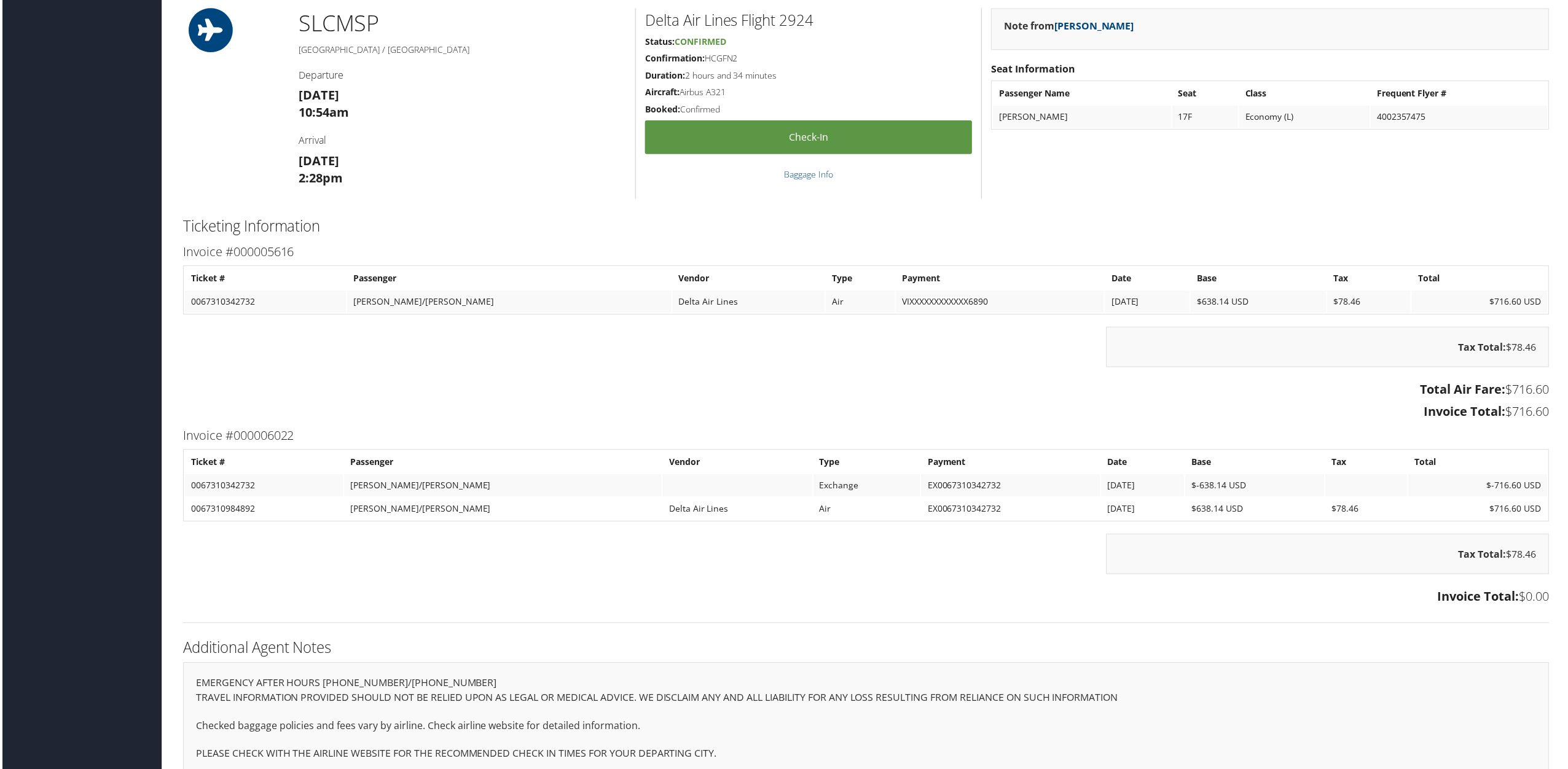
scroll to position [864, 0]
